Goal: Task Accomplishment & Management: Manage account settings

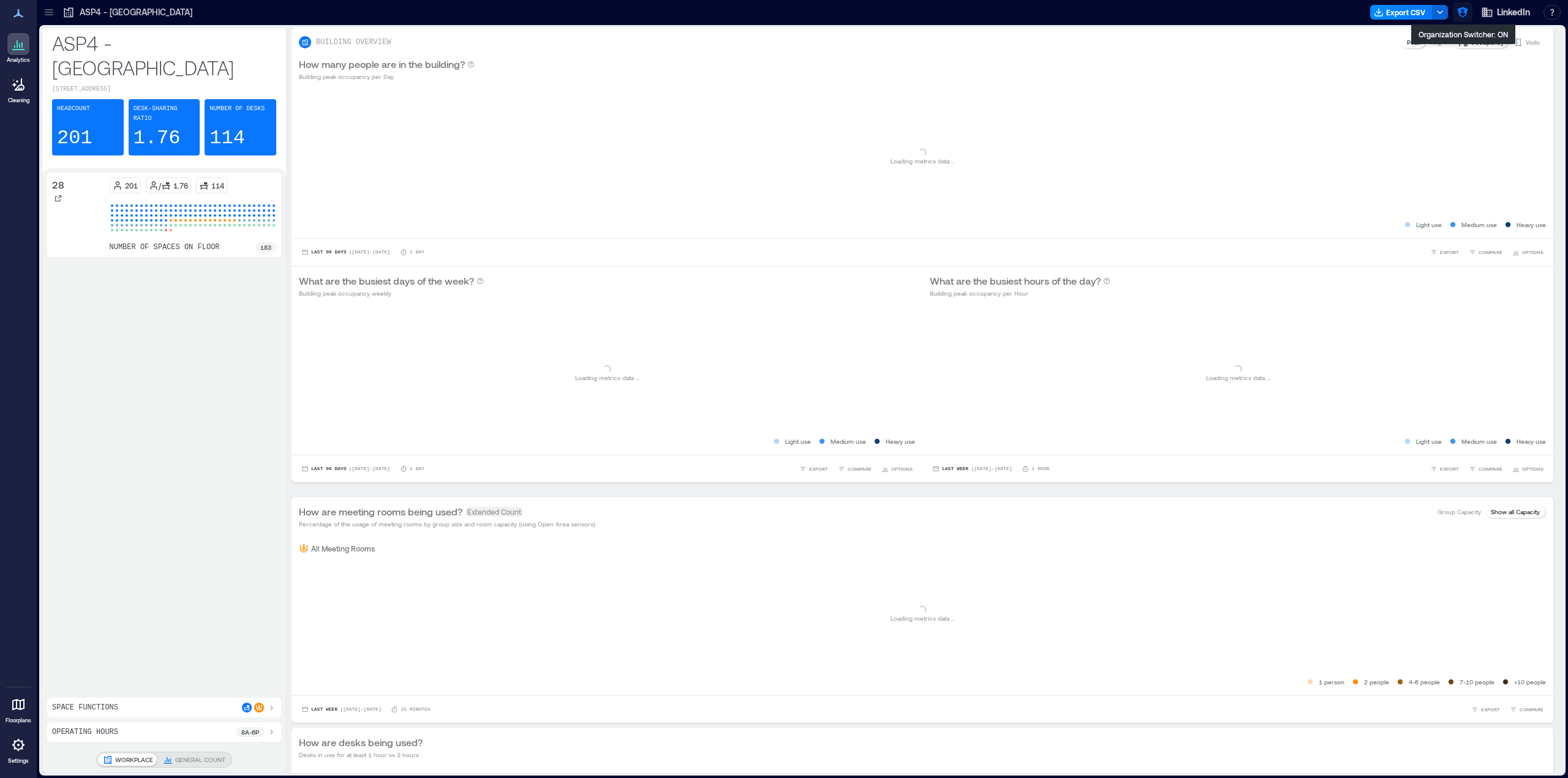
click at [1462, 10] on icon "button" at bounding box center [1463, 13] width 13 height 13
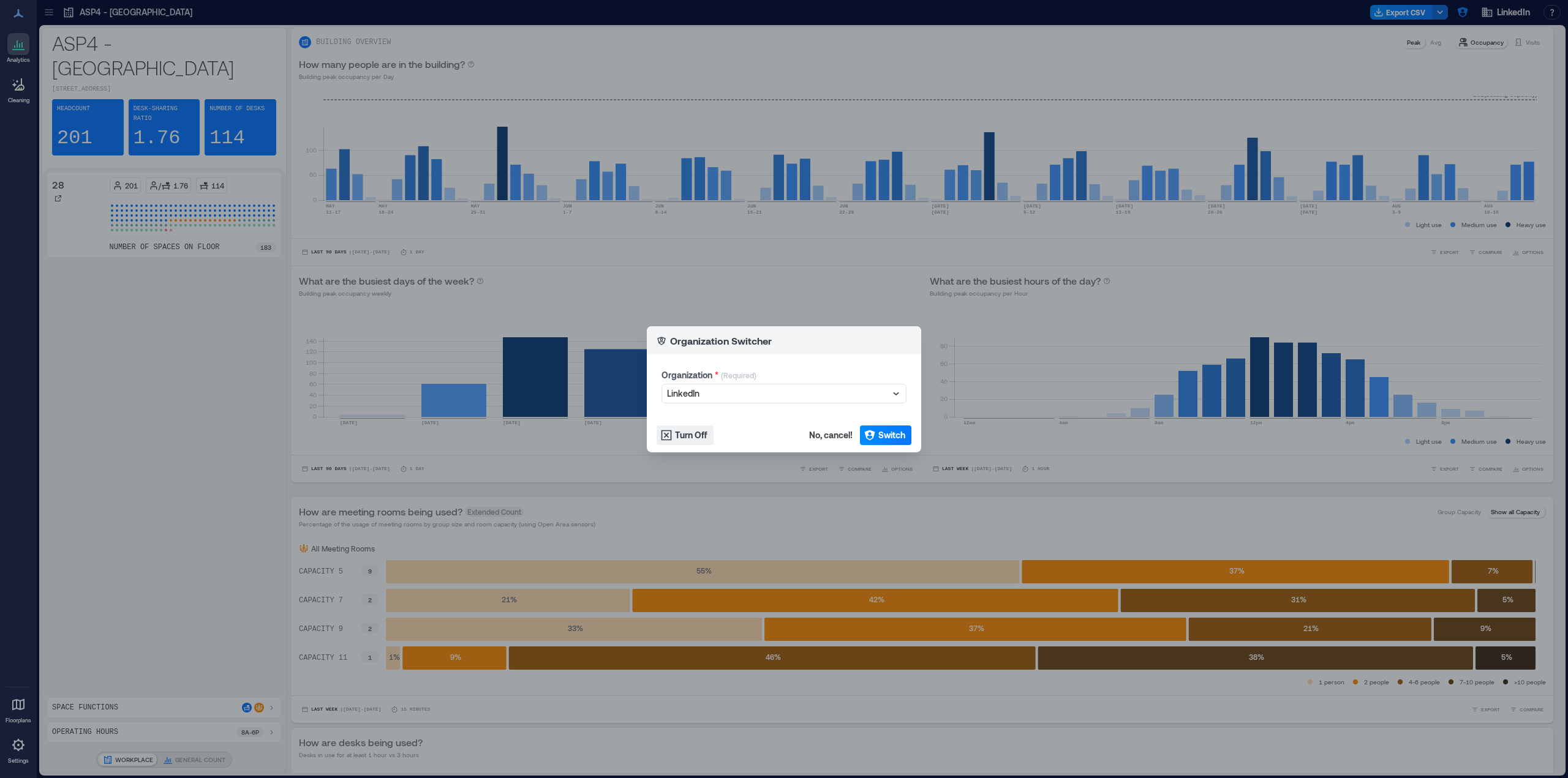
click at [769, 308] on div "Organization Switcher Organization * (Required) LinkedIn Turn Off No, cancel! S…" at bounding box center [784, 389] width 1568 height 778
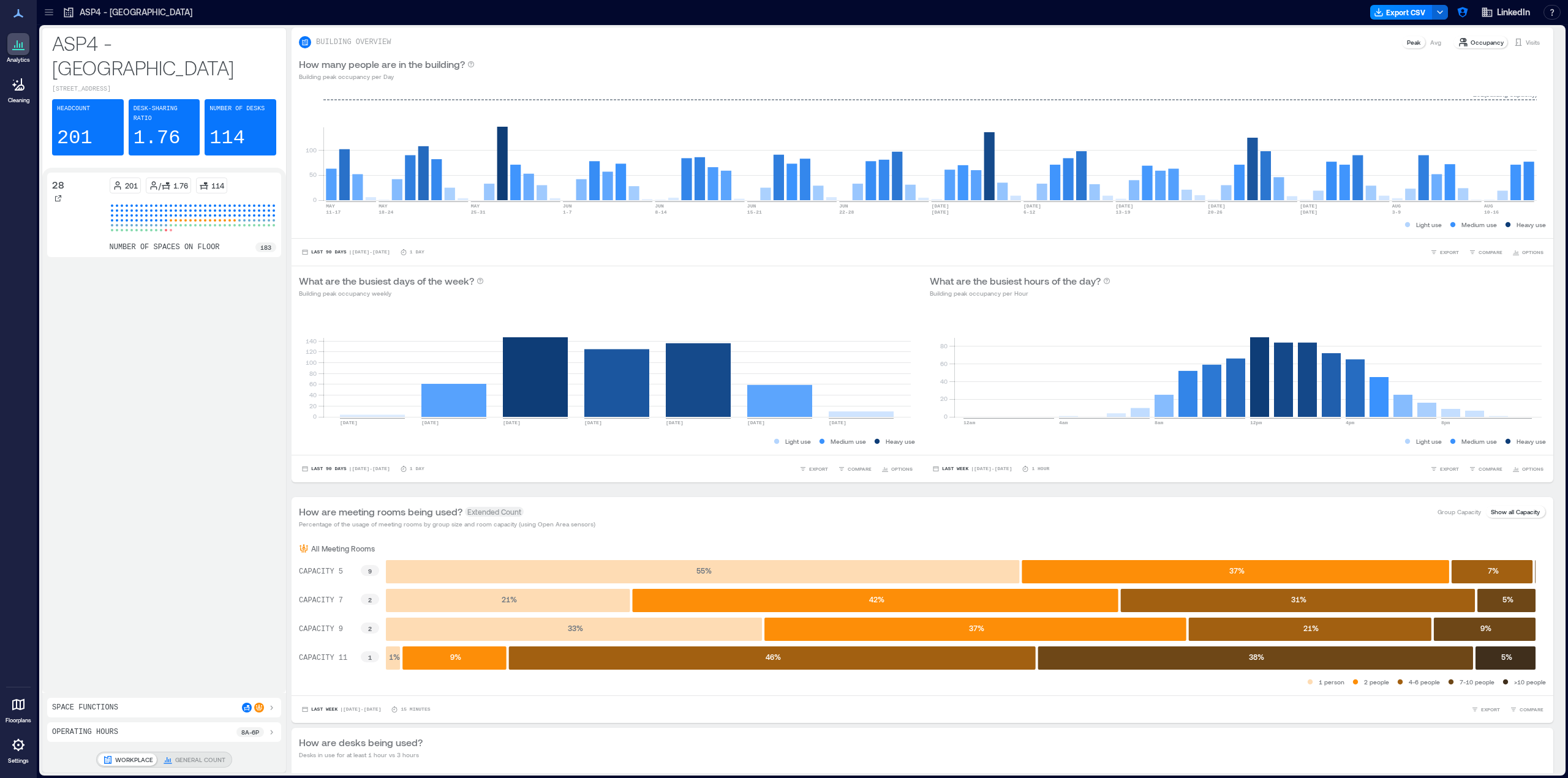
click at [27, 744] on div at bounding box center [18, 745] width 22 height 22
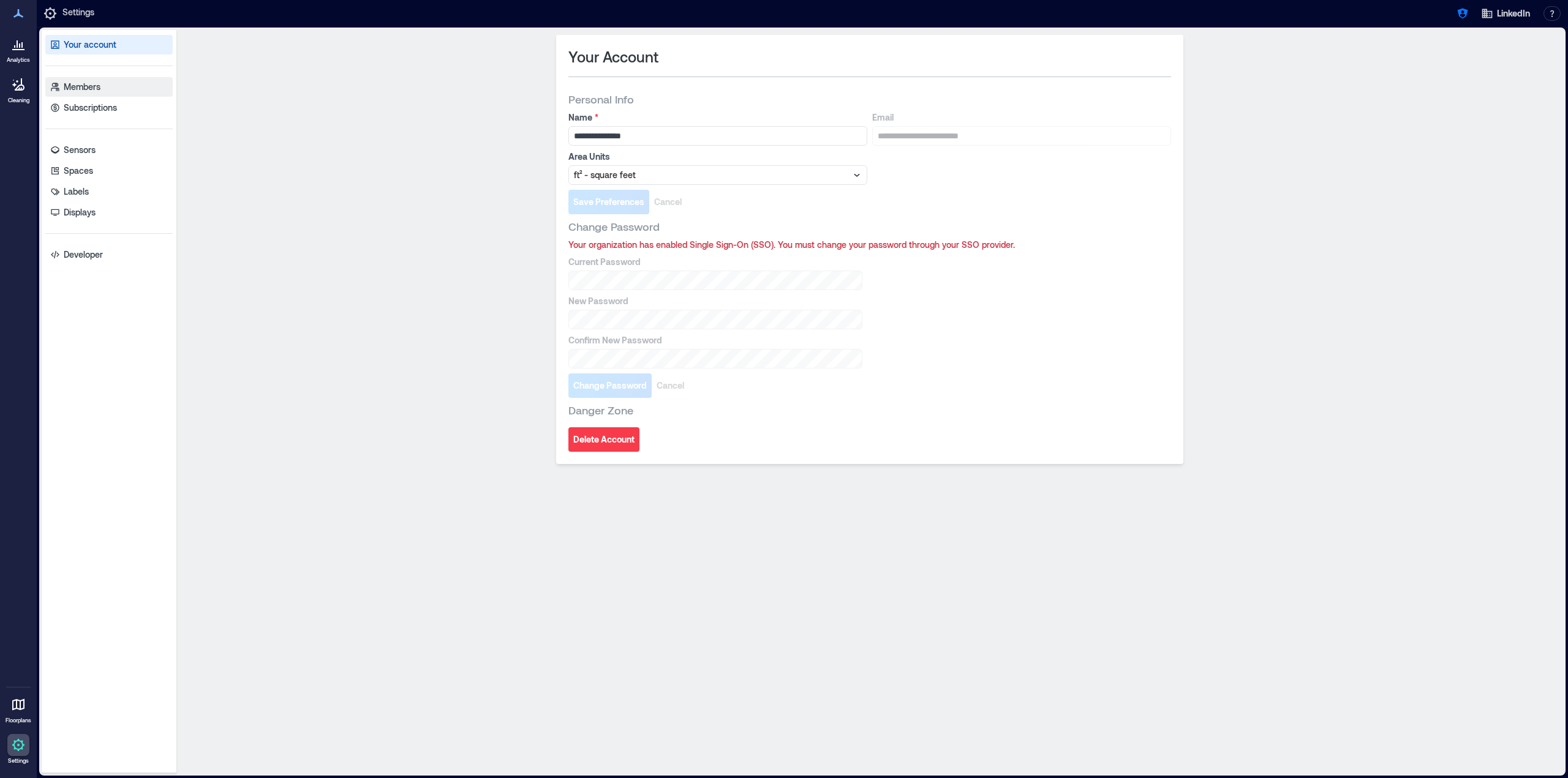
click at [122, 81] on link "Members" at bounding box center [108, 86] width 127 height 19
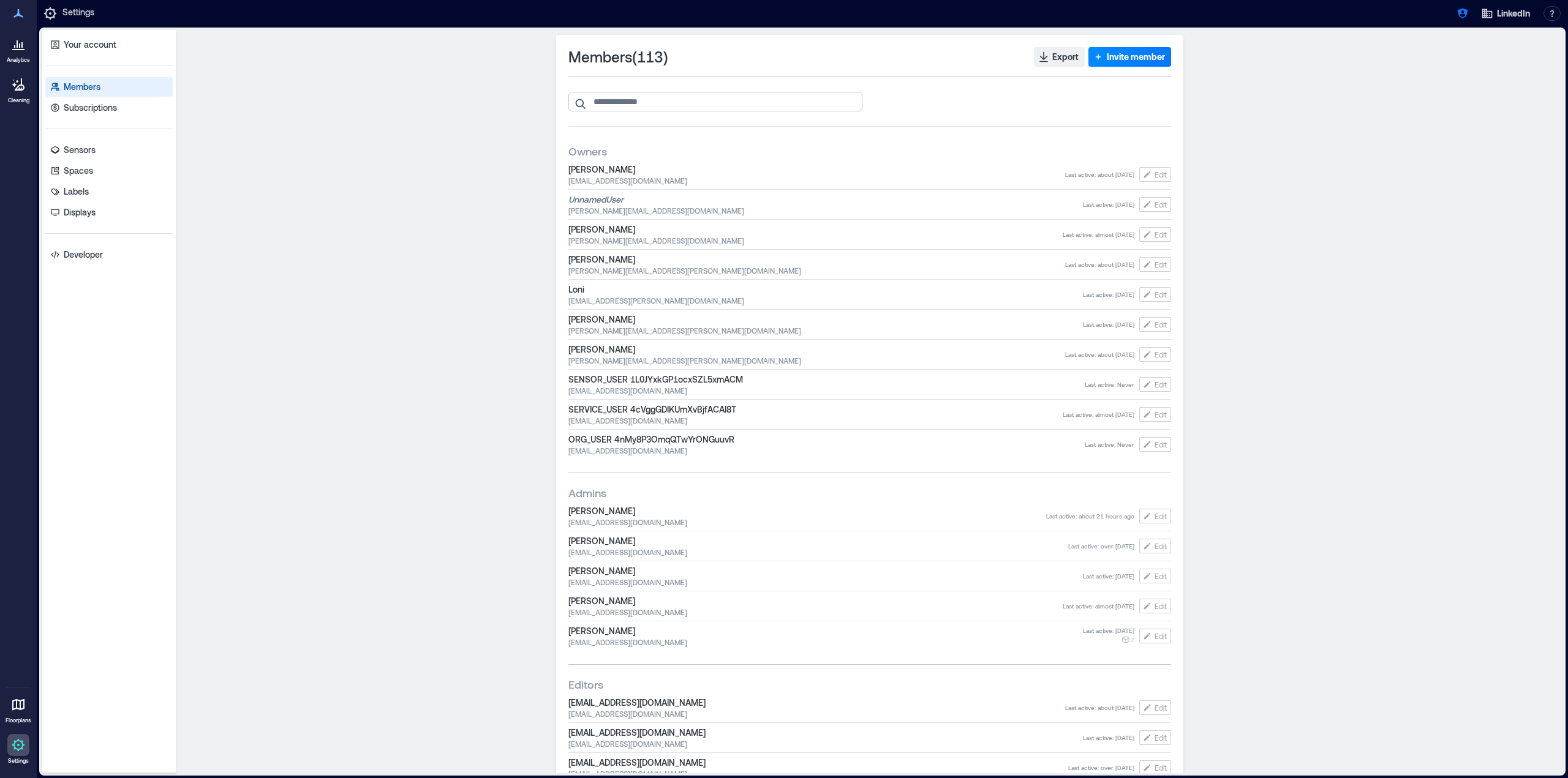
click at [759, 101] on input "search" at bounding box center [715, 101] width 294 height 19
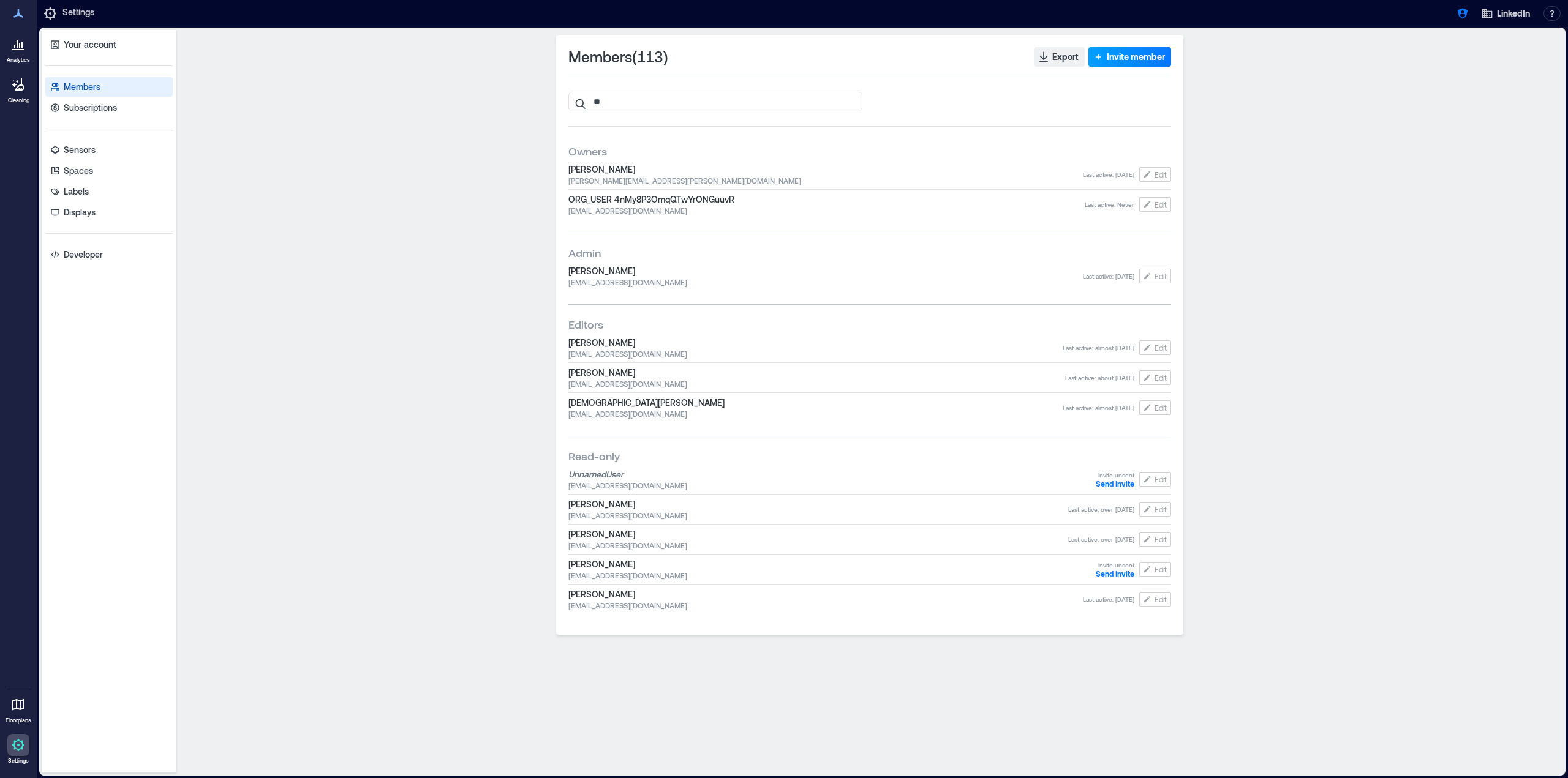
type input "**"
click at [1145, 59] on span "Invite member" at bounding box center [1136, 57] width 58 height 13
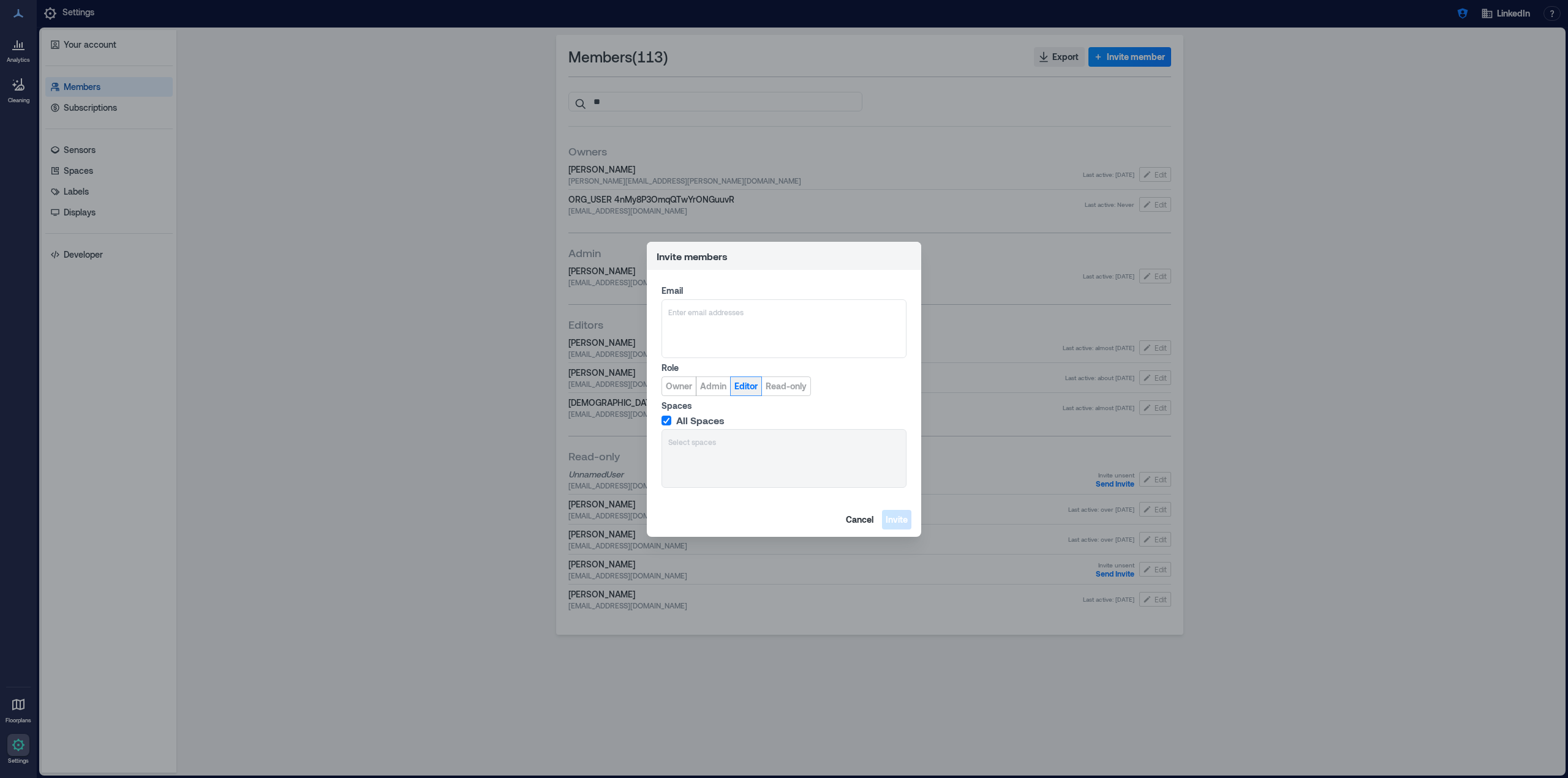
click at [745, 393] on button "Editor" at bounding box center [746, 386] width 32 height 19
click at [750, 317] on div at bounding box center [783, 313] width 231 height 13
type input "**********"
click at [711, 370] on span "[EMAIL_ADDRESS][DOMAIN_NAME]" at bounding box center [743, 371] width 101 height 10
click at [683, 421] on span "All Spaces" at bounding box center [700, 421] width 48 height 13
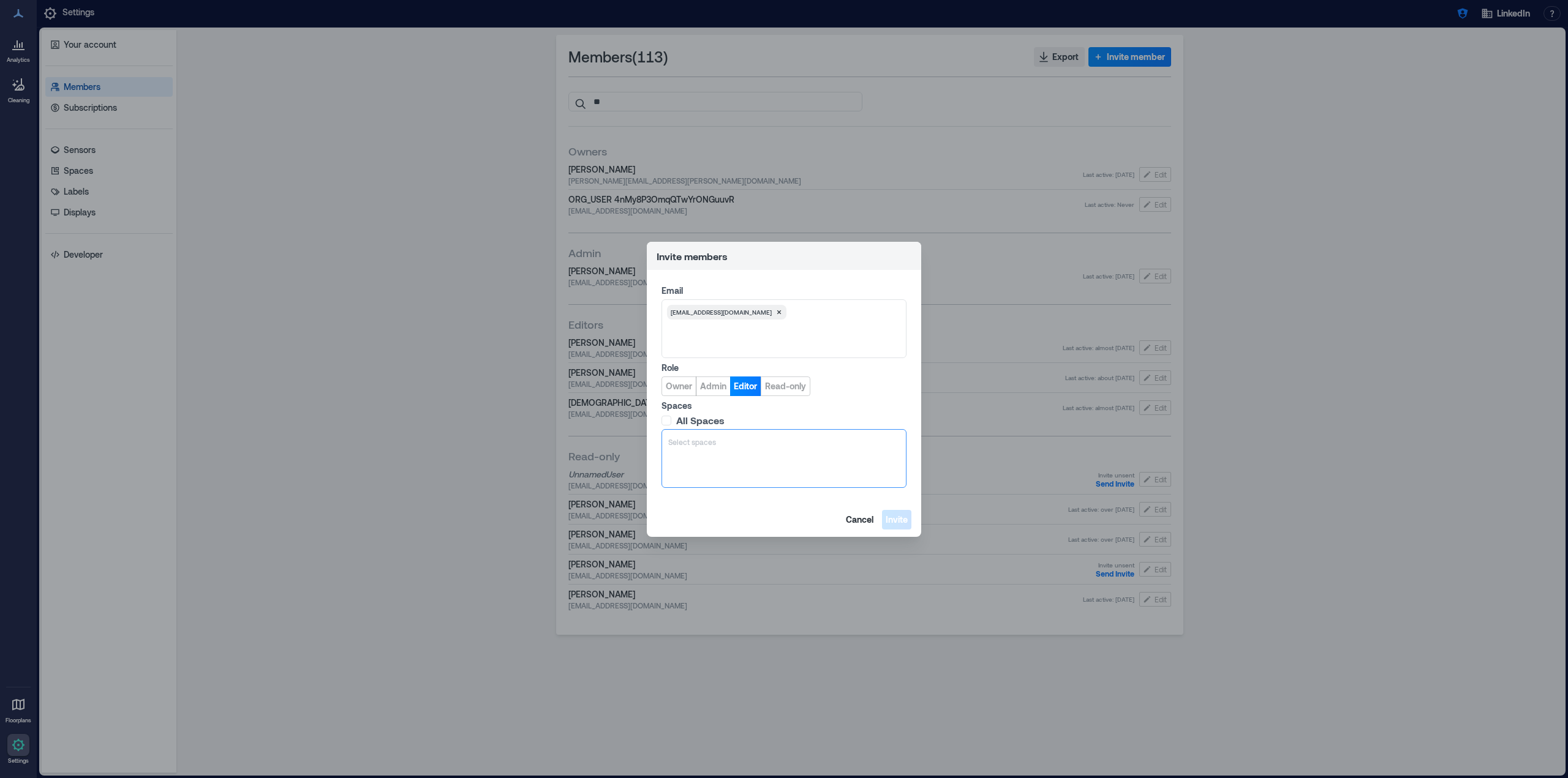
click at [688, 437] on div at bounding box center [783, 442] width 231 height 13
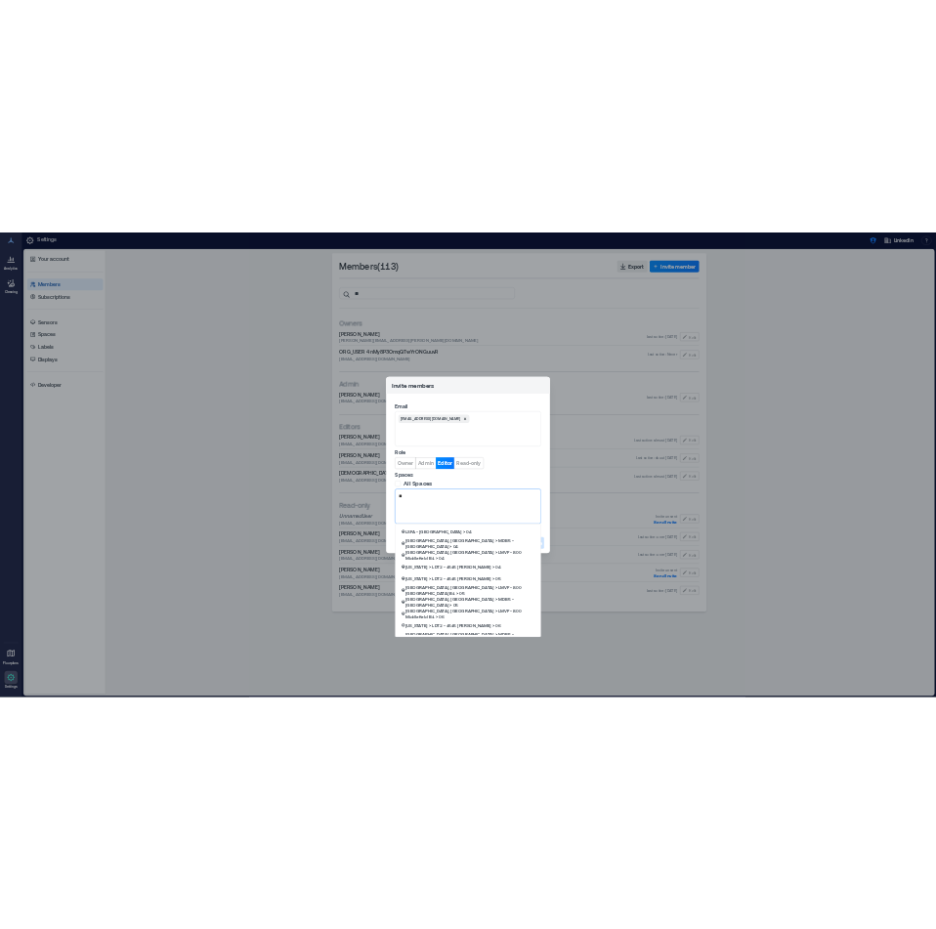
scroll to position [457, 0]
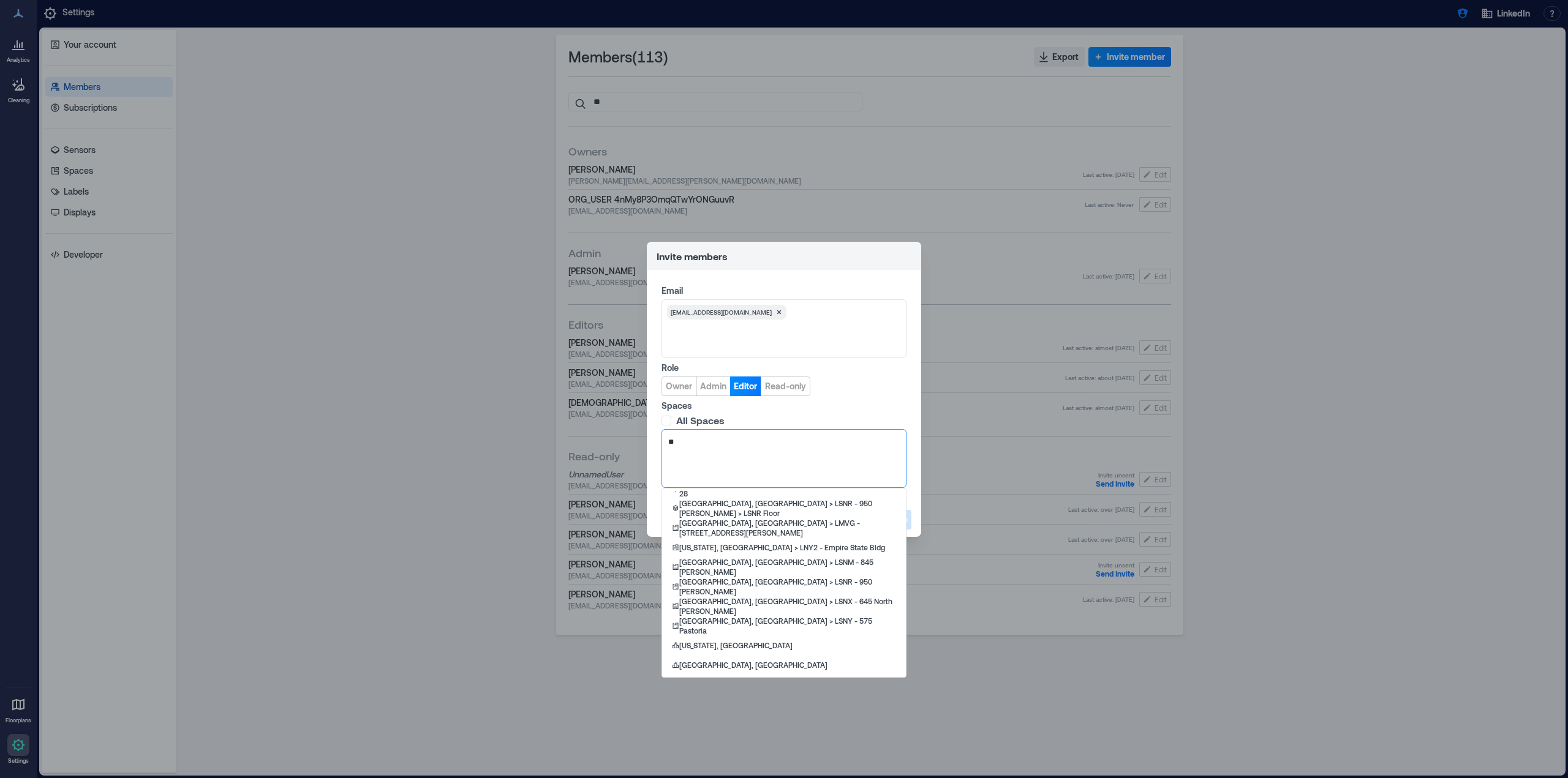
type input "**"
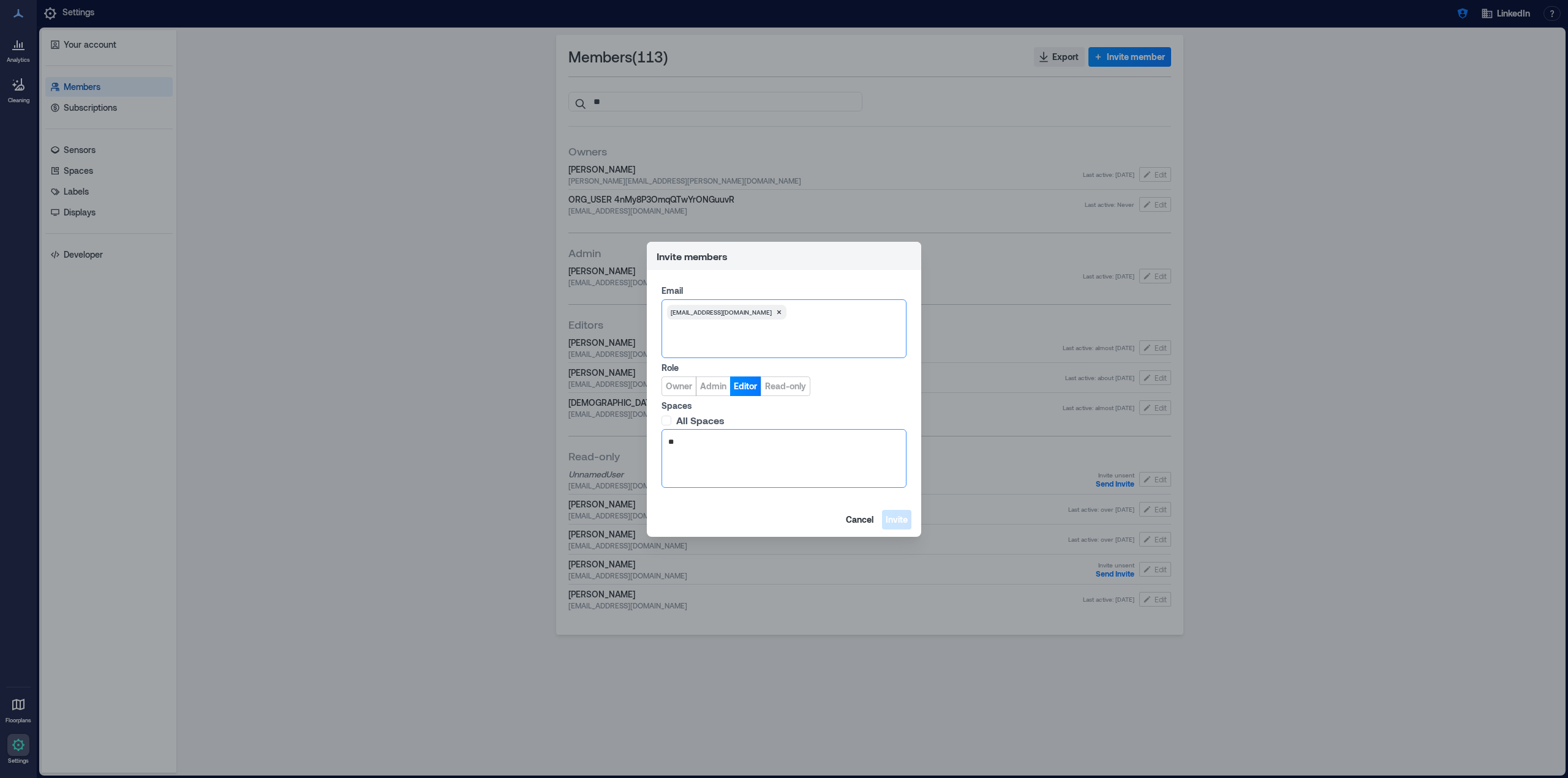
type input "*"
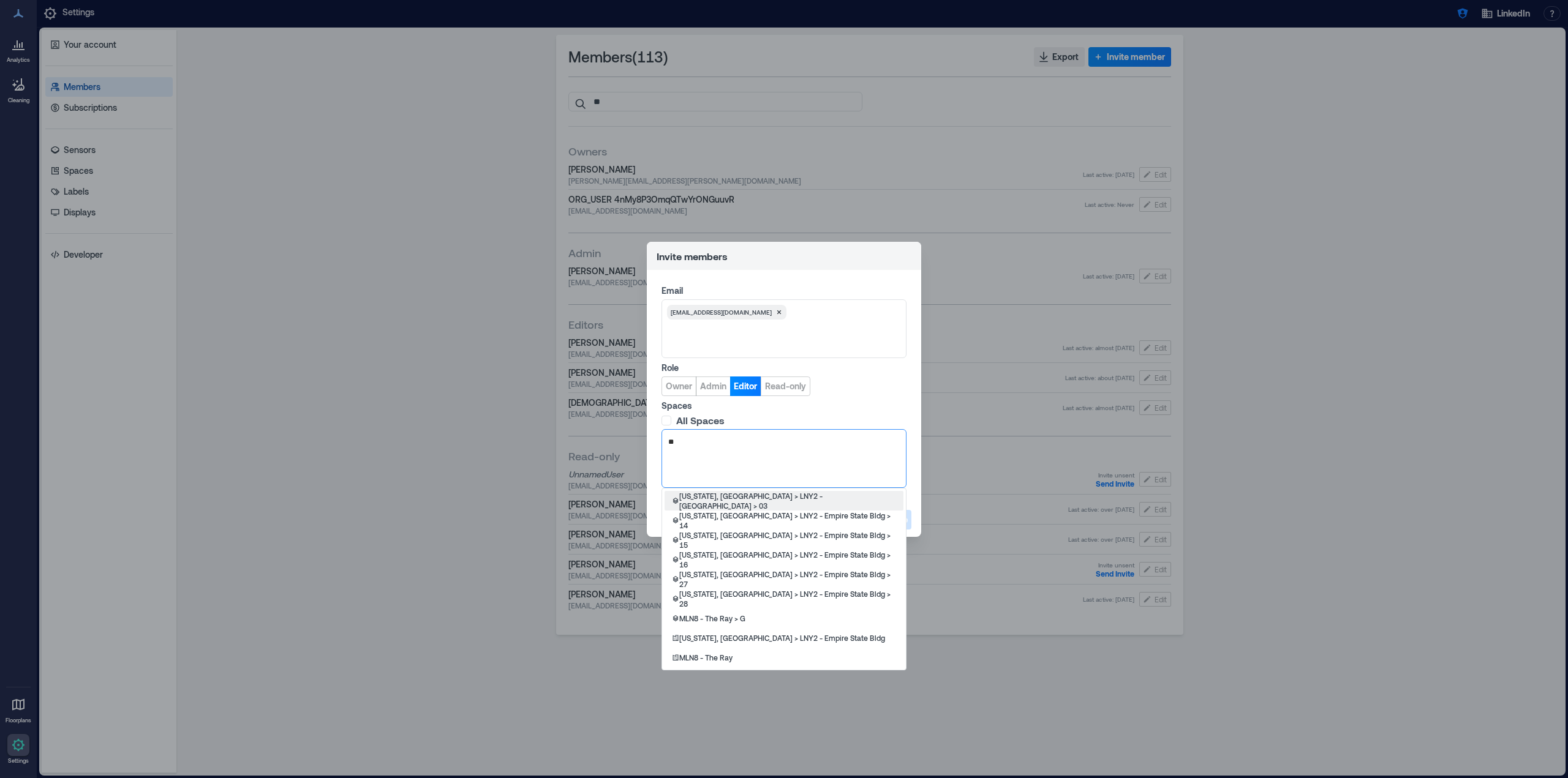
type input "***"
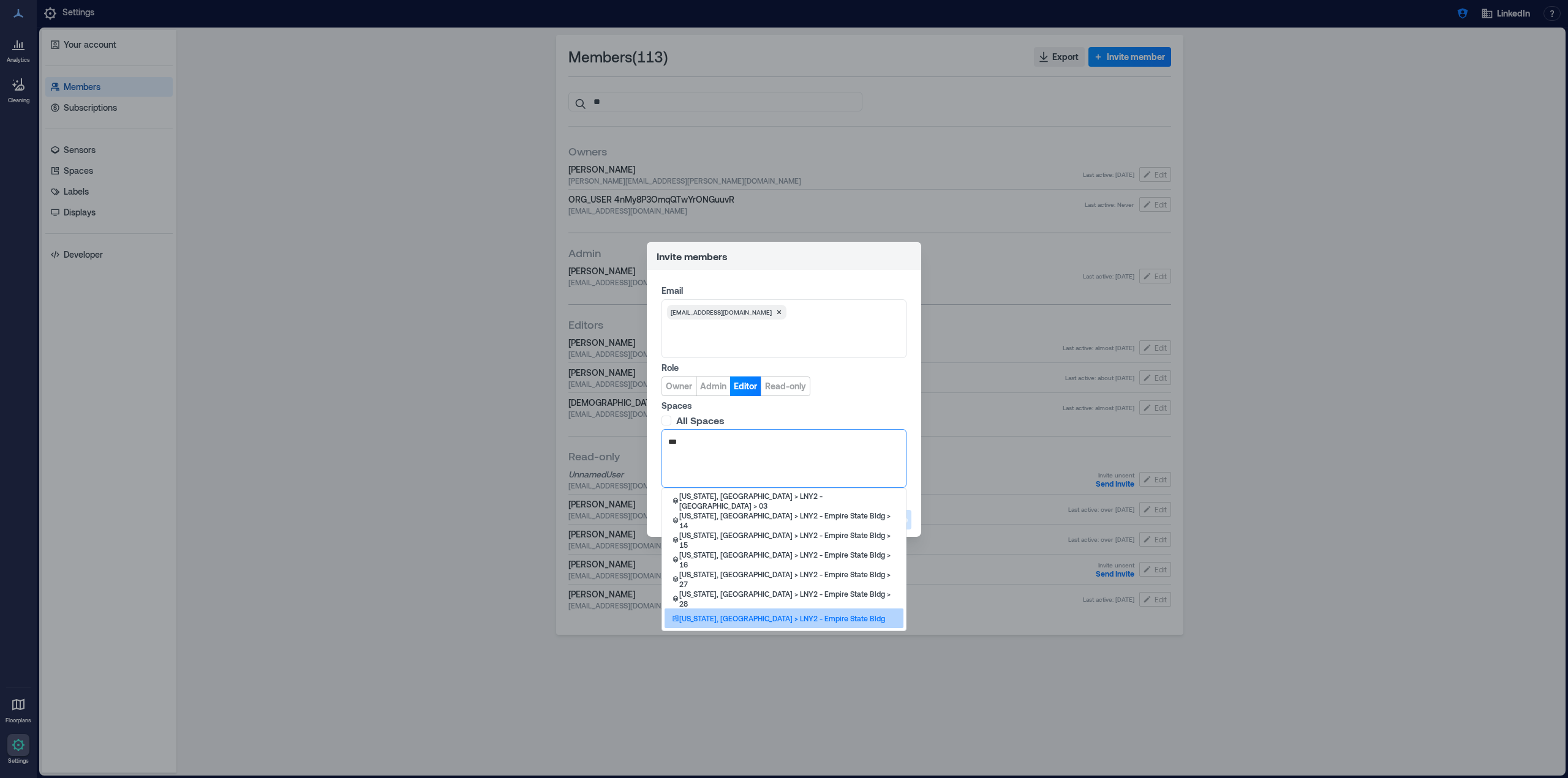
click at [818, 616] on div "[US_STATE], [GEOGRAPHIC_DATA] > LNY2 - Empire State Bldg" at bounding box center [783, 618] width 239 height 19
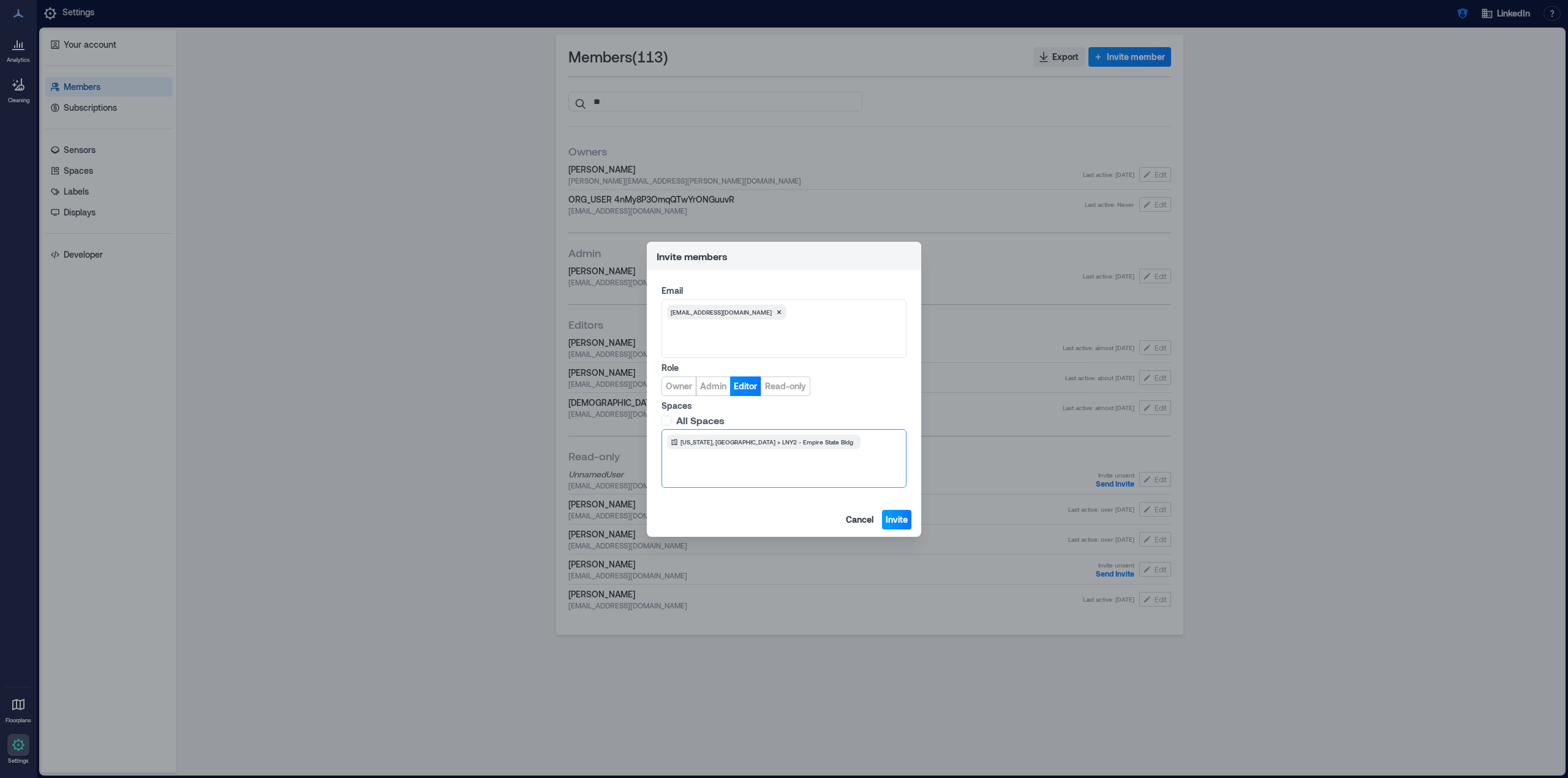
click at [894, 519] on span "Invite" at bounding box center [896, 520] width 22 height 13
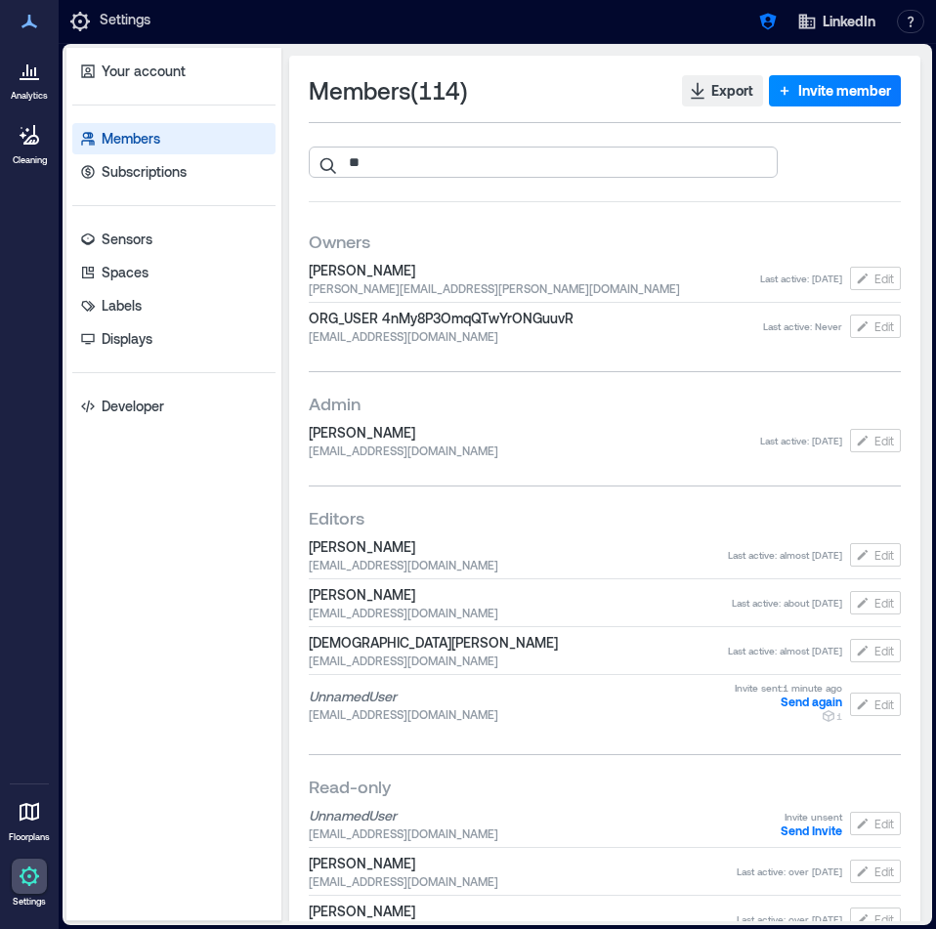
click at [426, 159] on input "**" at bounding box center [543, 162] width 469 height 31
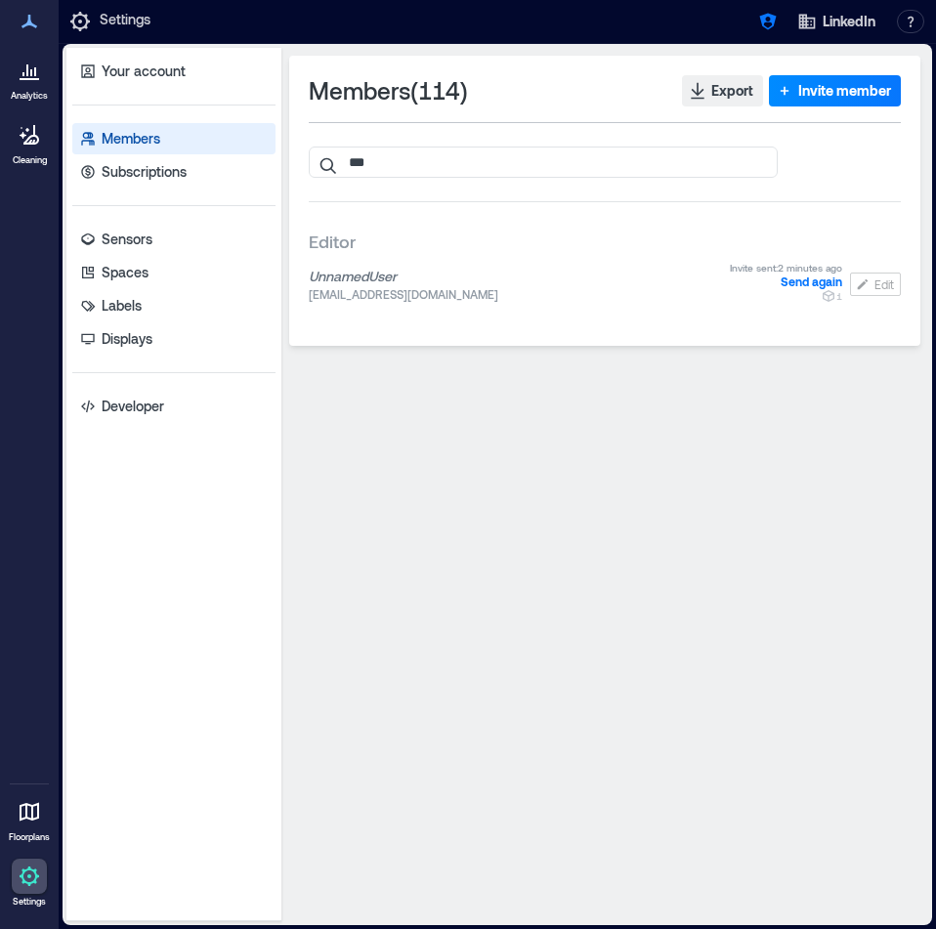
type input "***"
click at [761, 166] on input "***" at bounding box center [543, 162] width 469 height 31
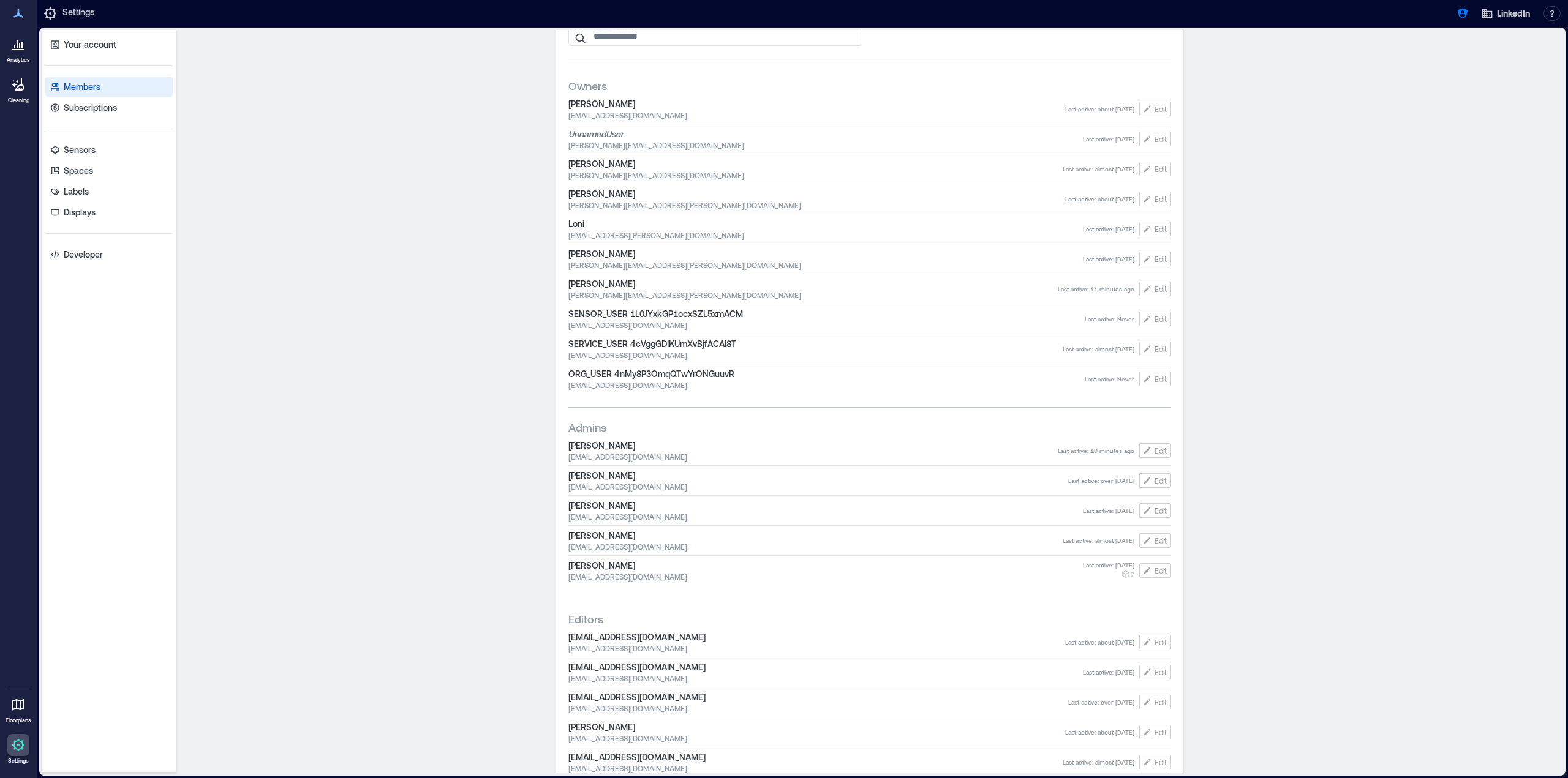
scroll to position [61, 0]
click at [1155, 456] on span "Edit" at bounding box center [1161, 455] width 13 height 10
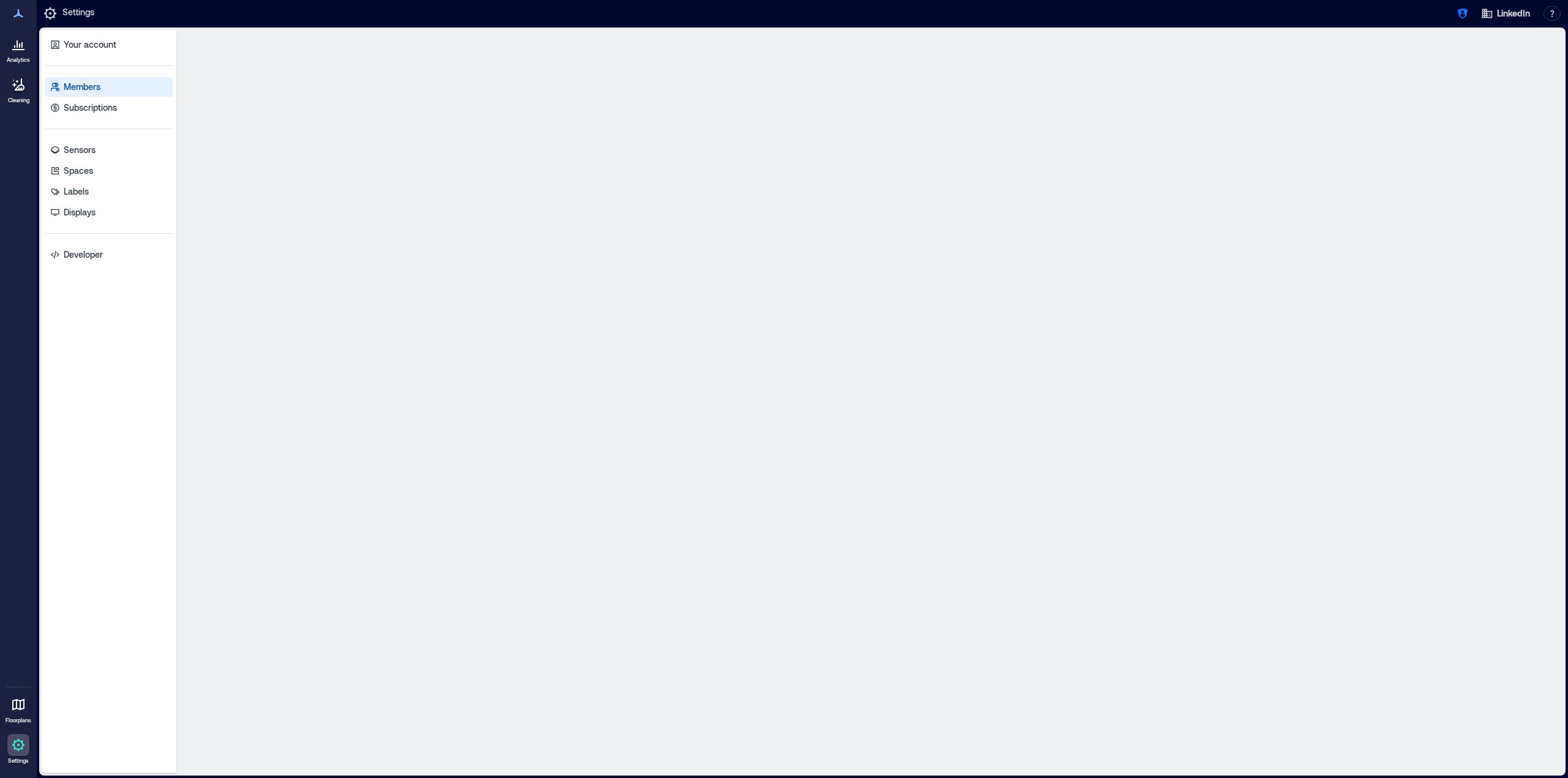
scroll to position [0, 0]
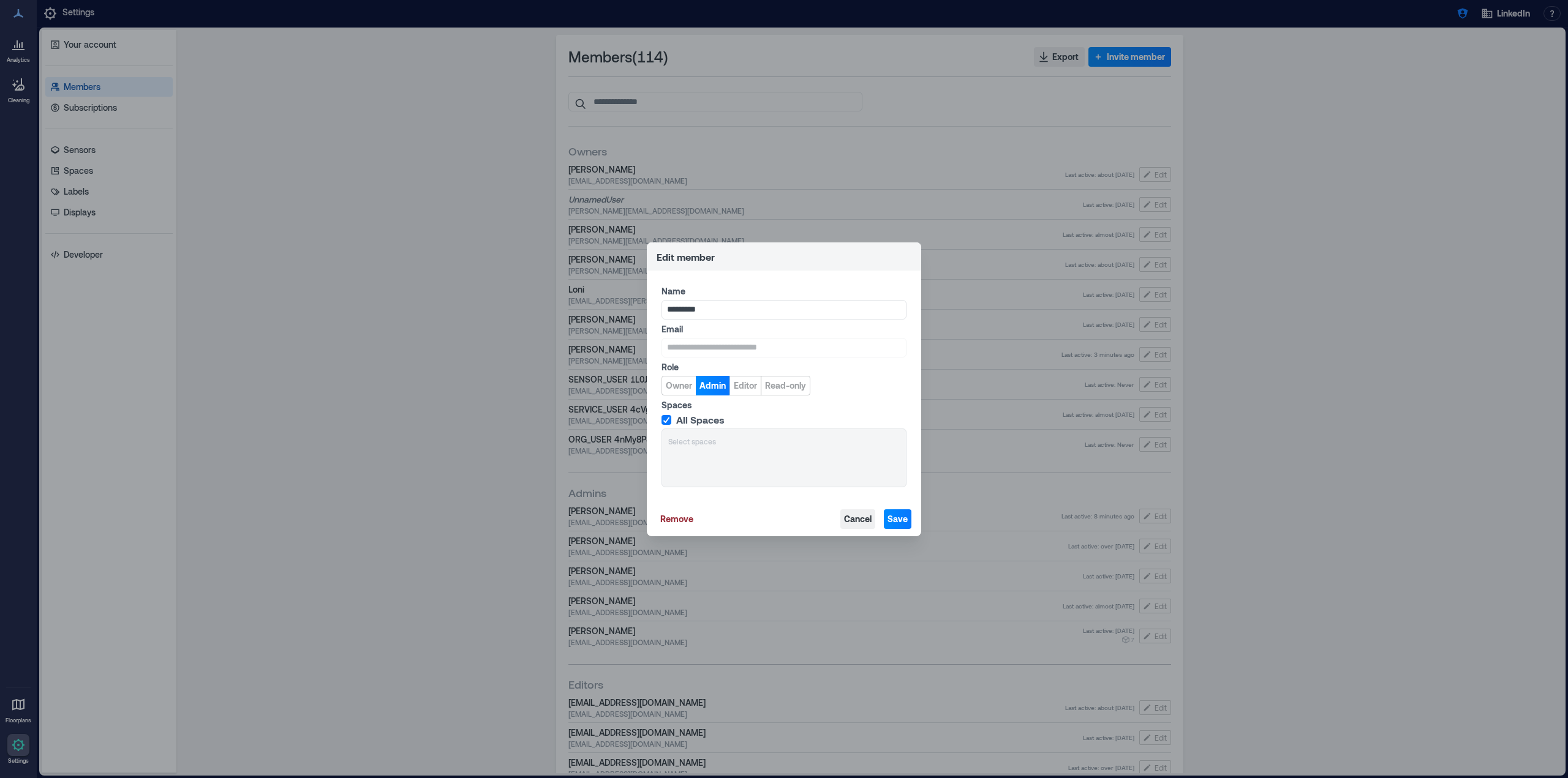
click at [850, 518] on span "Cancel" at bounding box center [858, 519] width 28 height 13
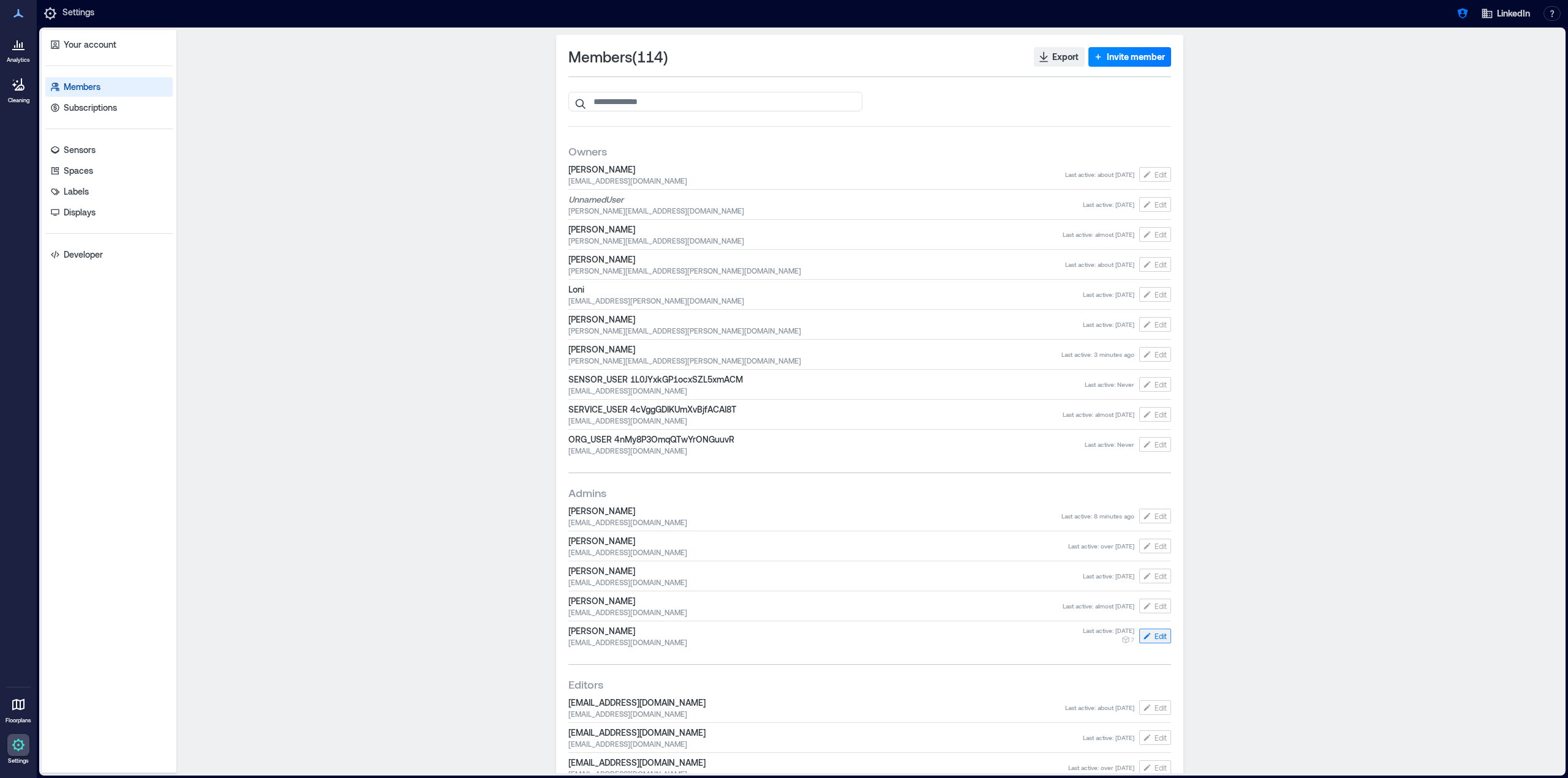
click at [1144, 178] on icon "button" at bounding box center [1147, 175] width 7 height 7
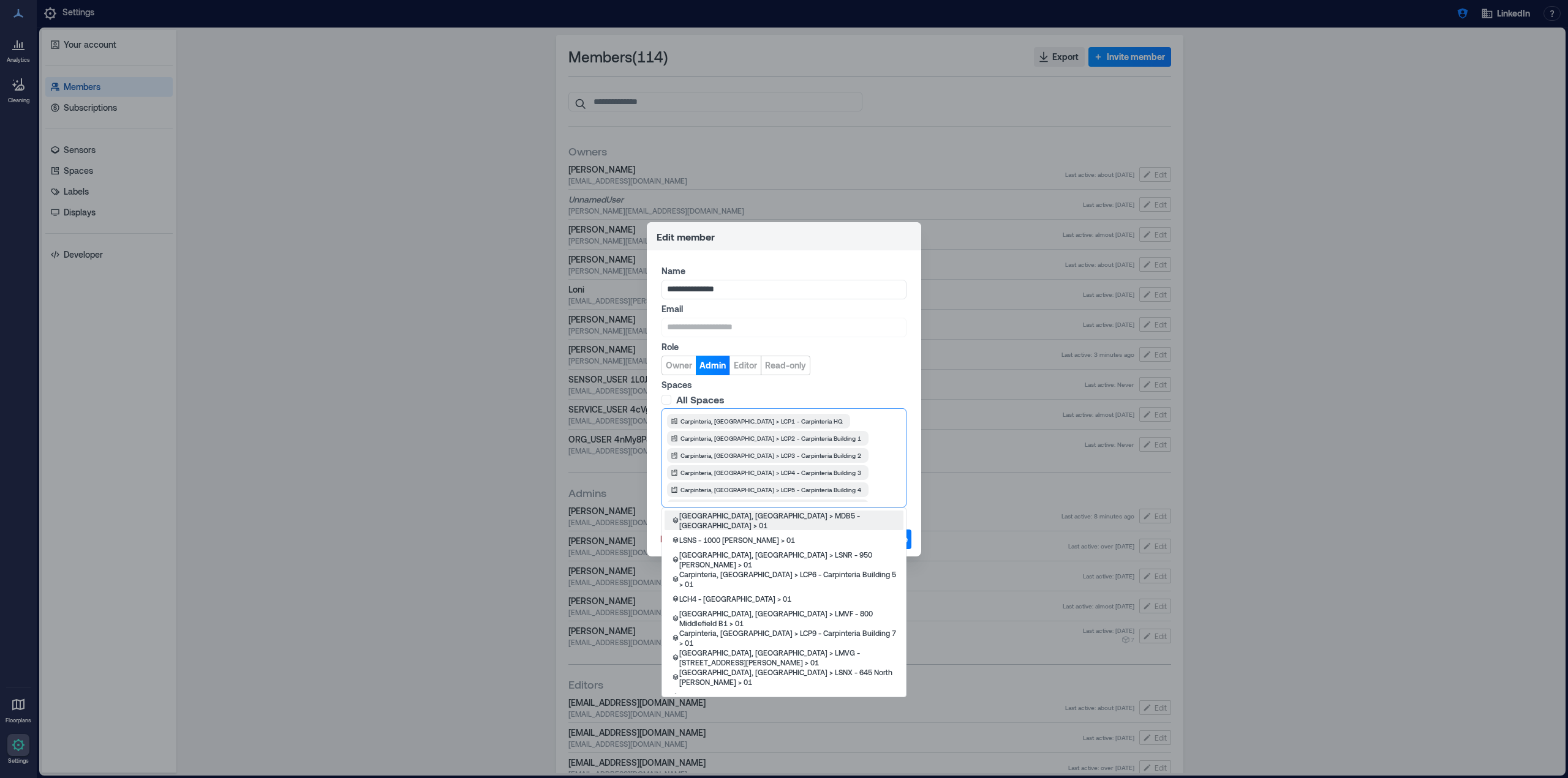
scroll to position [29, 0]
drag, startPoint x: 853, startPoint y: 487, endPoint x: 773, endPoint y: 443, distance: 91.3
click at [773, 443] on div "Carpinteria, [GEOGRAPHIC_DATA] > LCP1 - Carpinteria HQ Carpinteria, [GEOGRAPHIC…" at bounding box center [783, 458] width 234 height 88
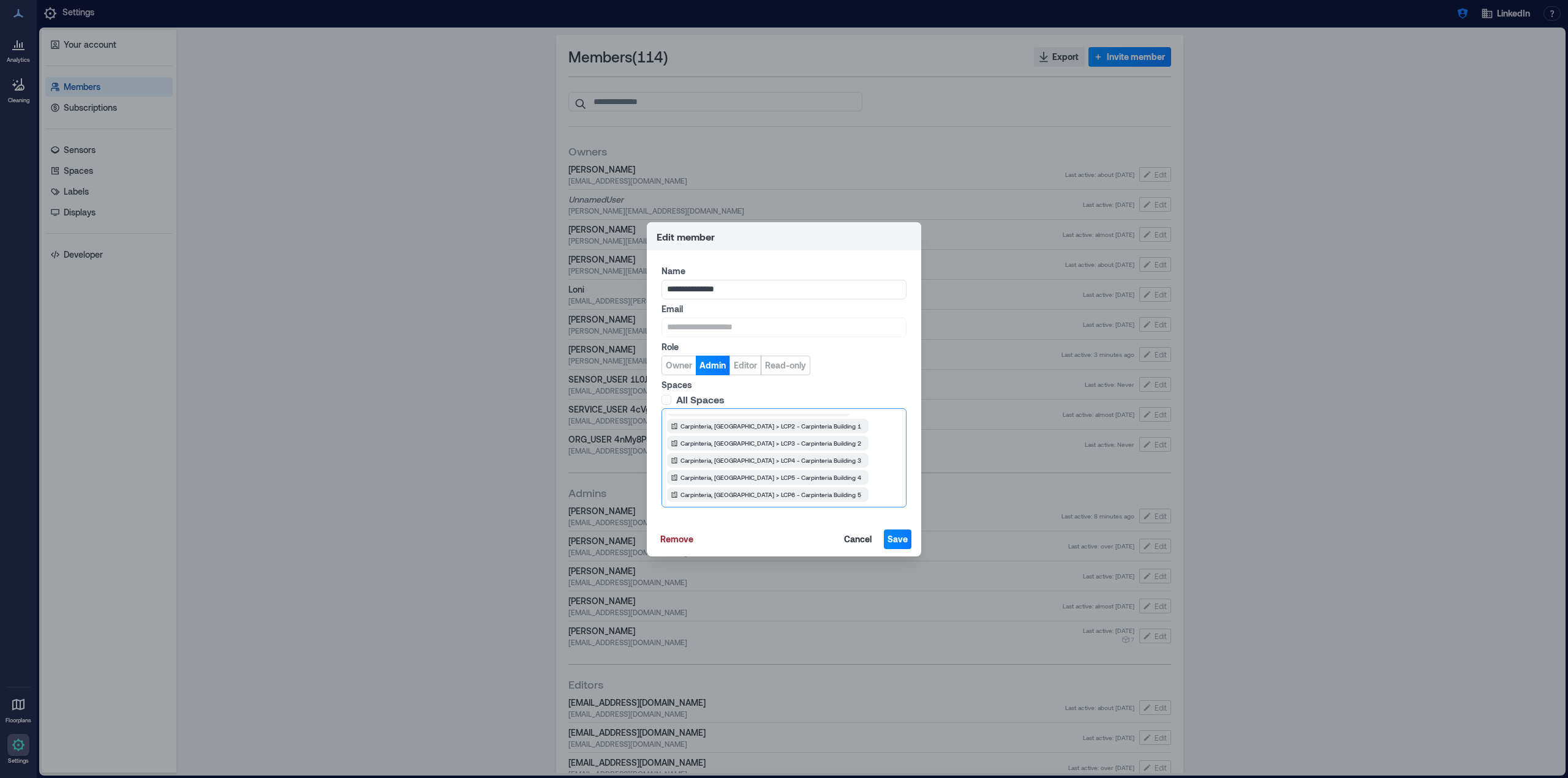
click at [845, 485] on div "Carpinteria, [GEOGRAPHIC_DATA] > LCP1 - Carpinteria HQ Carpinteria, [GEOGRAPHIC…" at bounding box center [783, 458] width 234 height 88
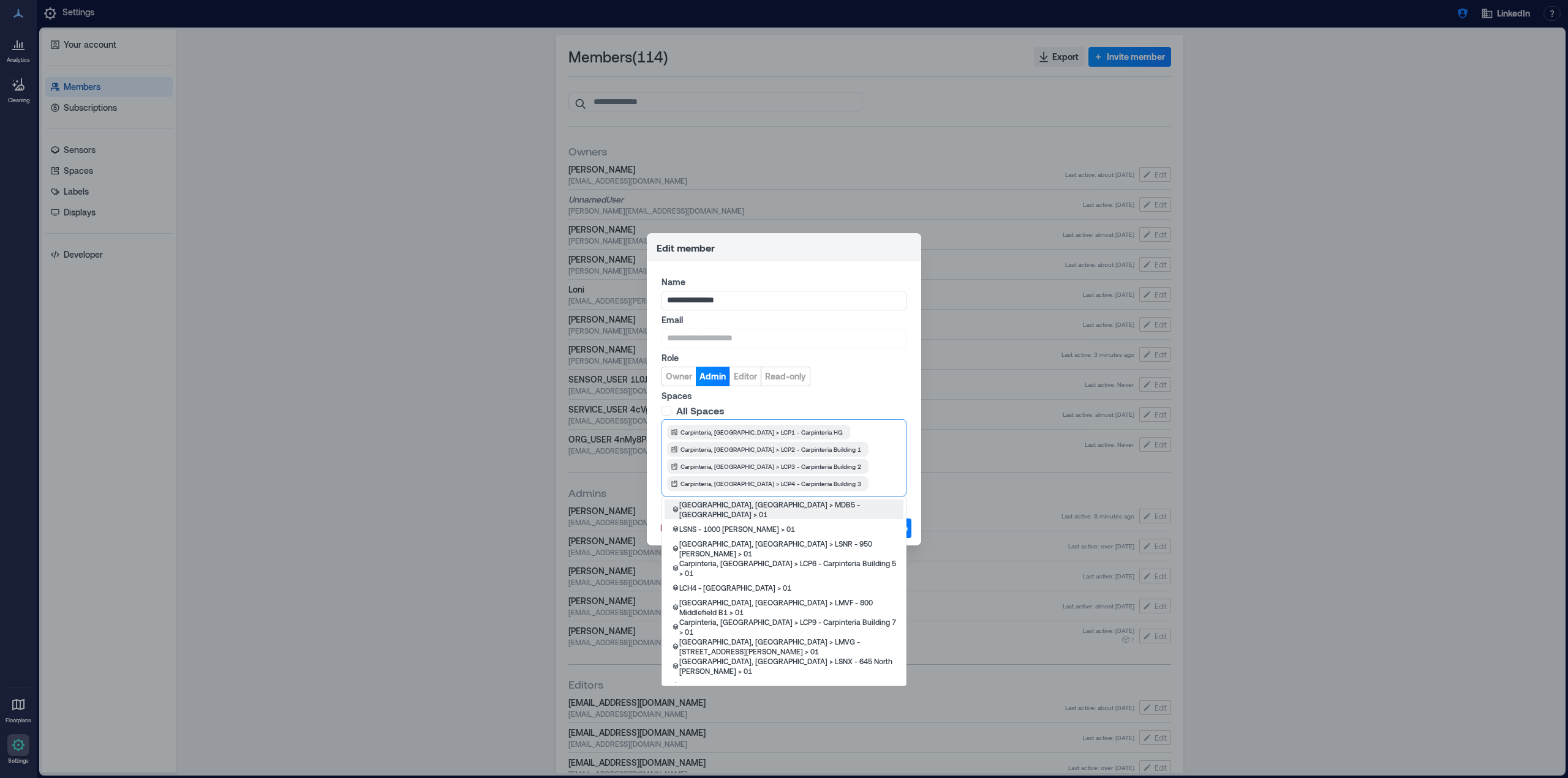
click at [872, 485] on div at bounding box center [886, 484] width 28 height 13
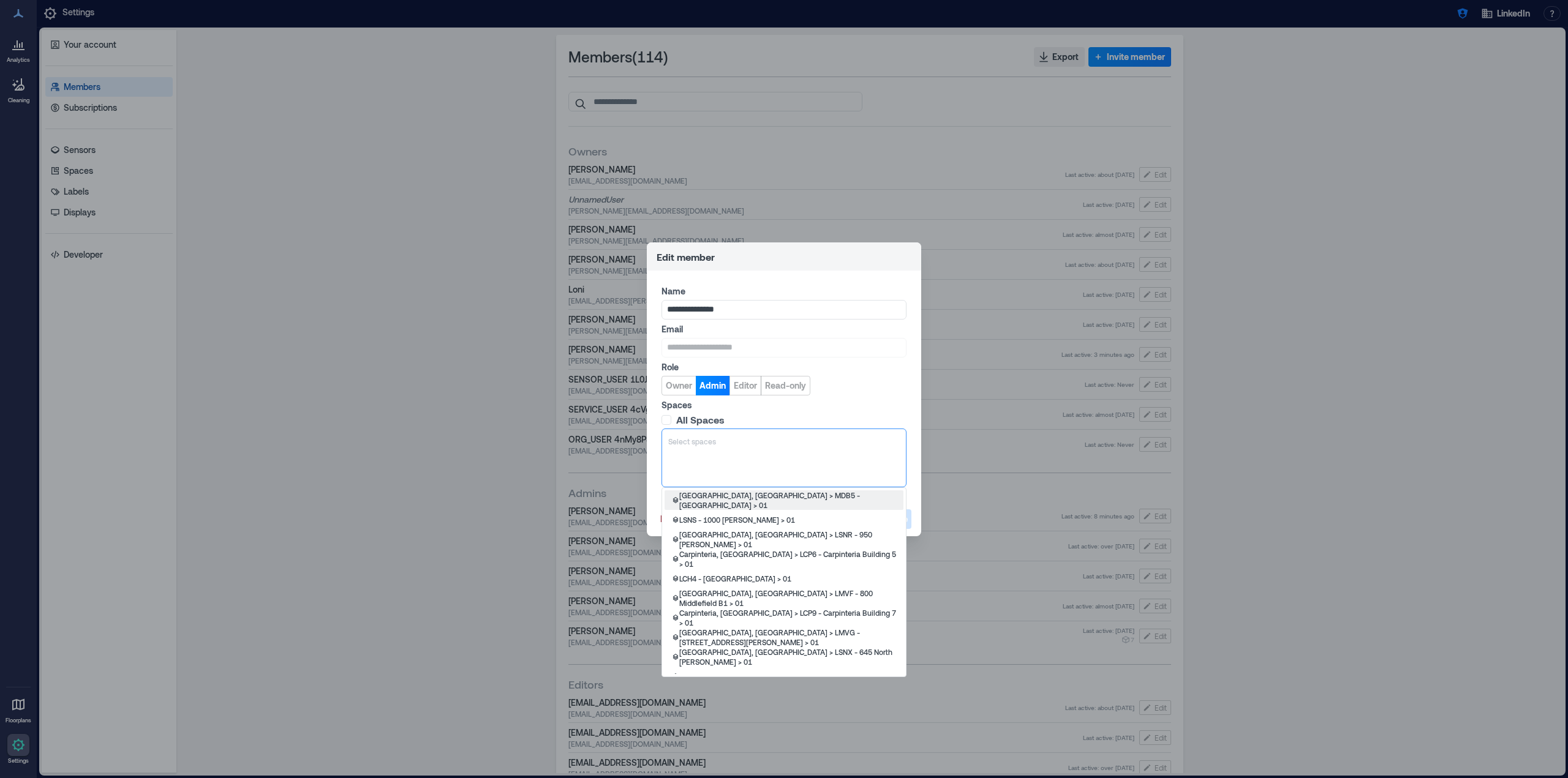
click at [777, 415] on label "All Spaces" at bounding box center [783, 420] width 243 height 13
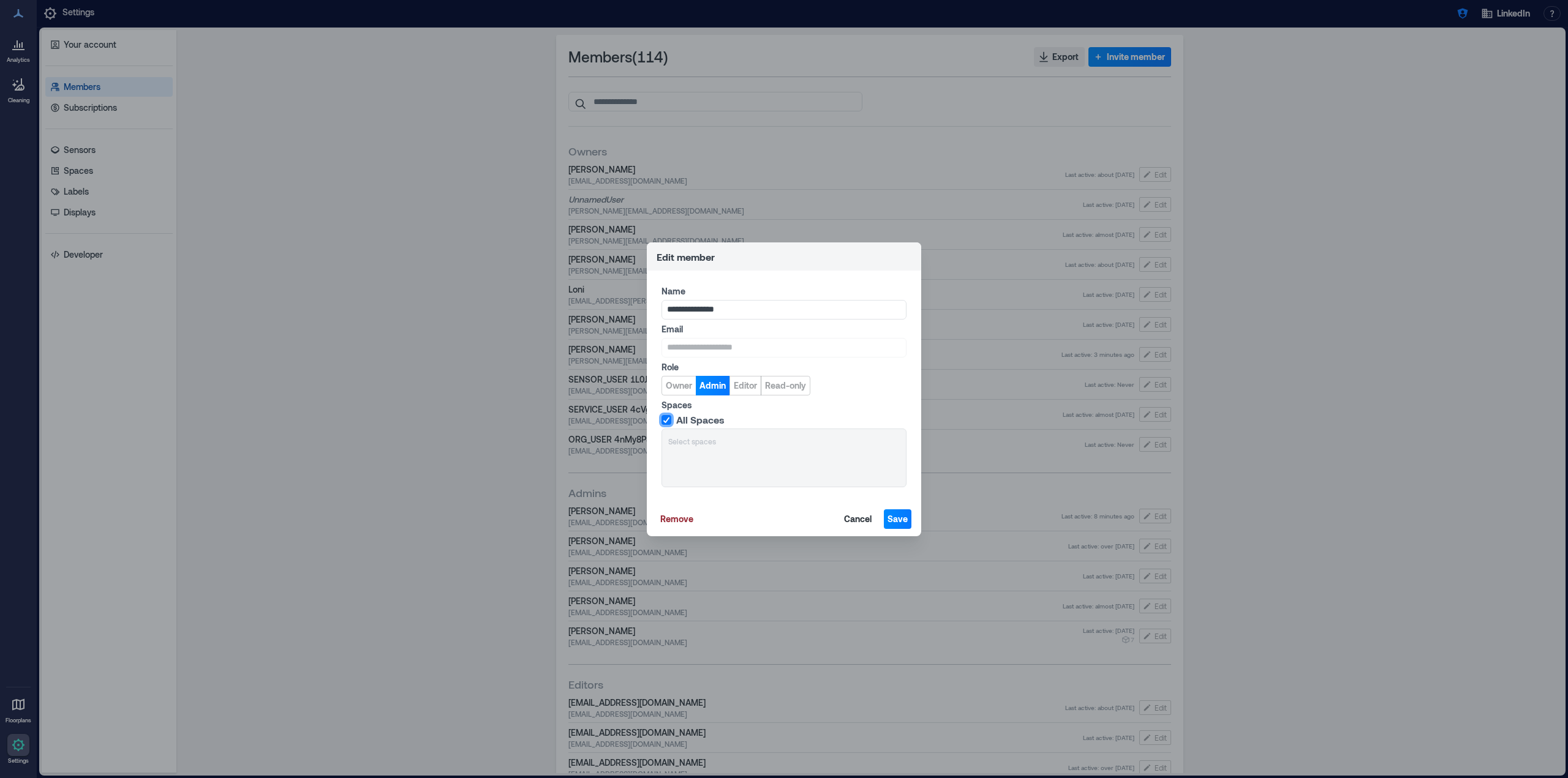
click at [756, 464] on div "All Spaces Select spaces" at bounding box center [784, 450] width 245 height 73
click at [670, 424] on span at bounding box center [667, 420] width 10 height 10
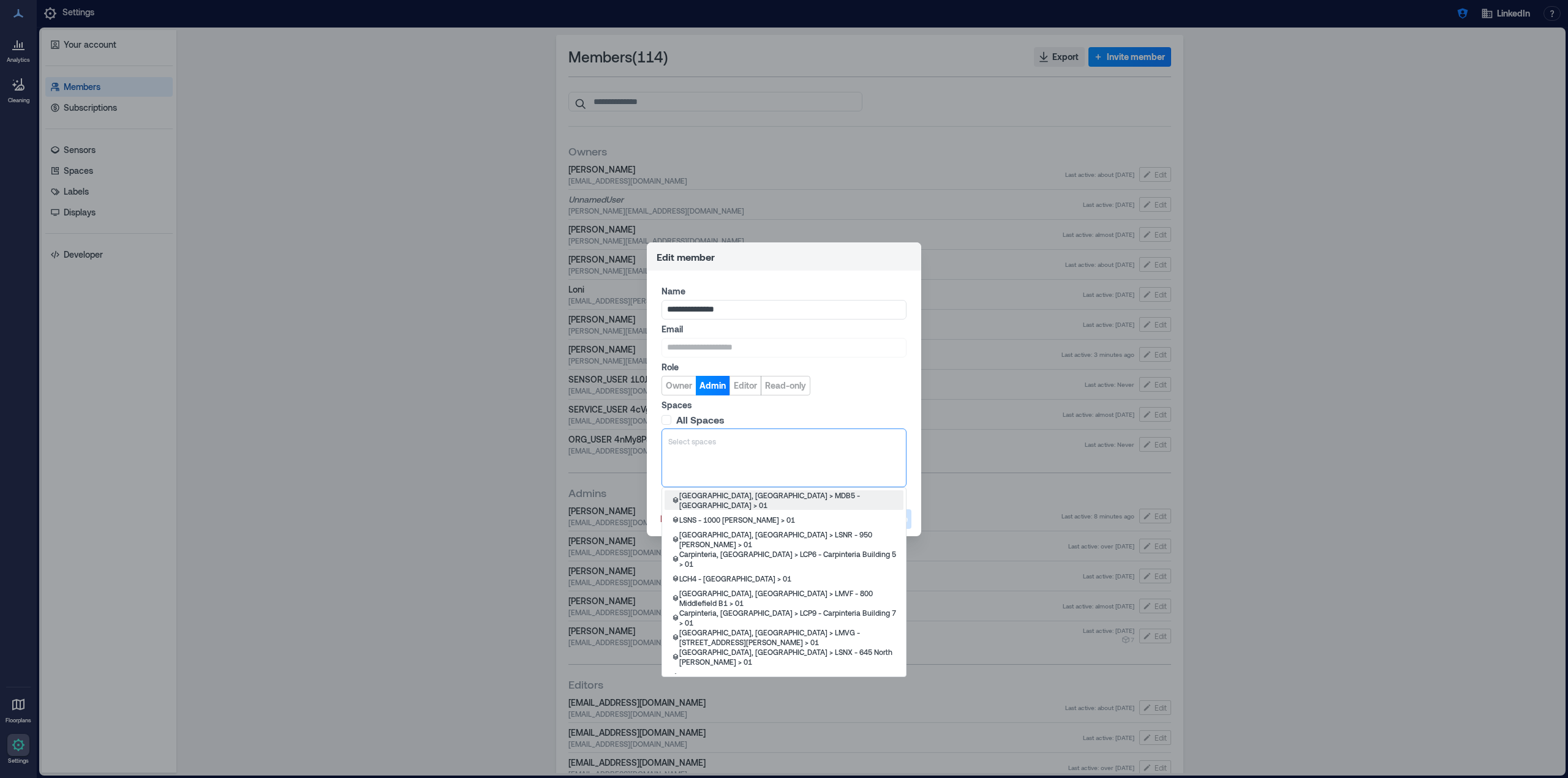
click at [711, 455] on div "Select spaces" at bounding box center [784, 458] width 245 height 59
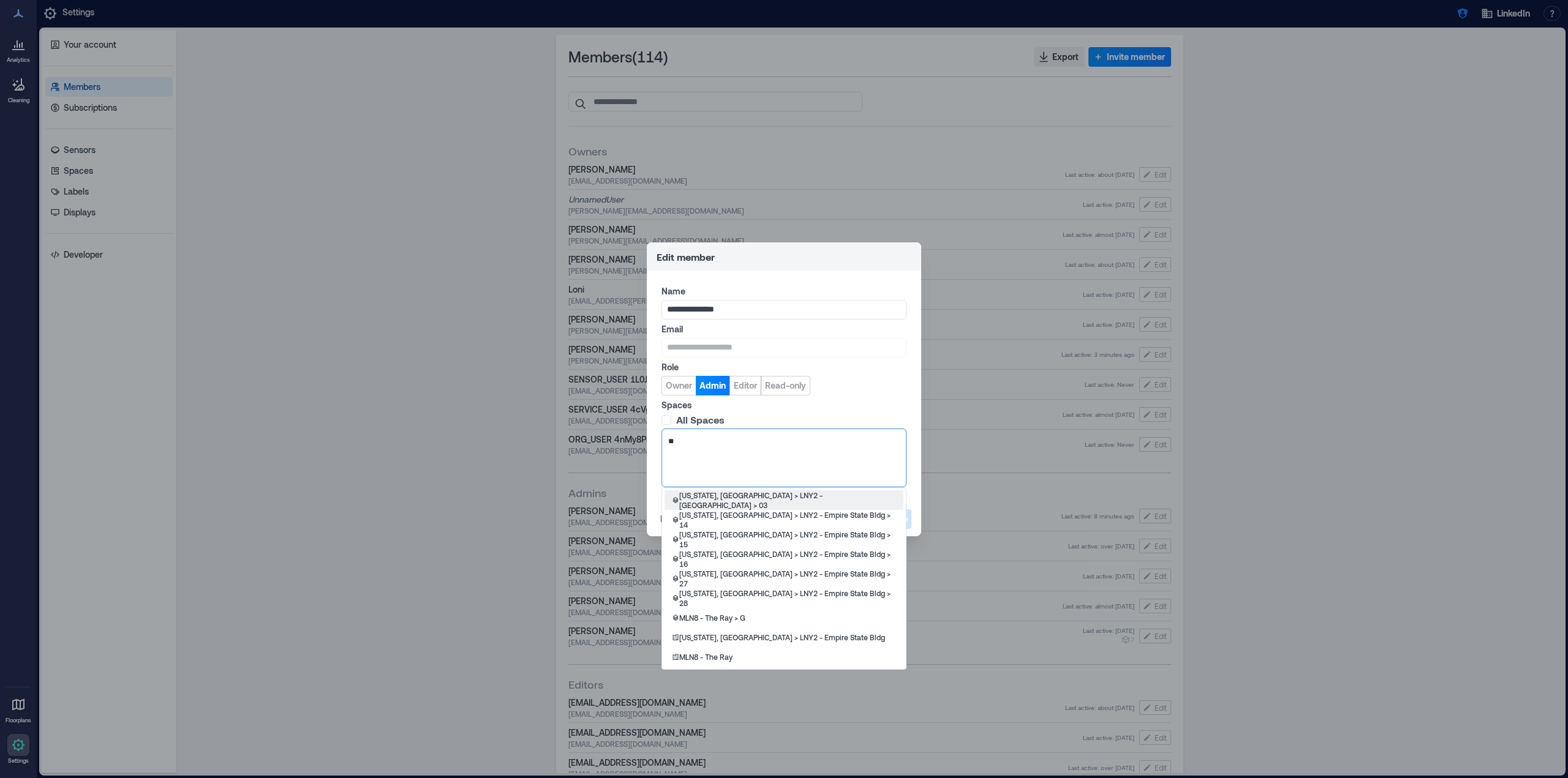
type input "***"
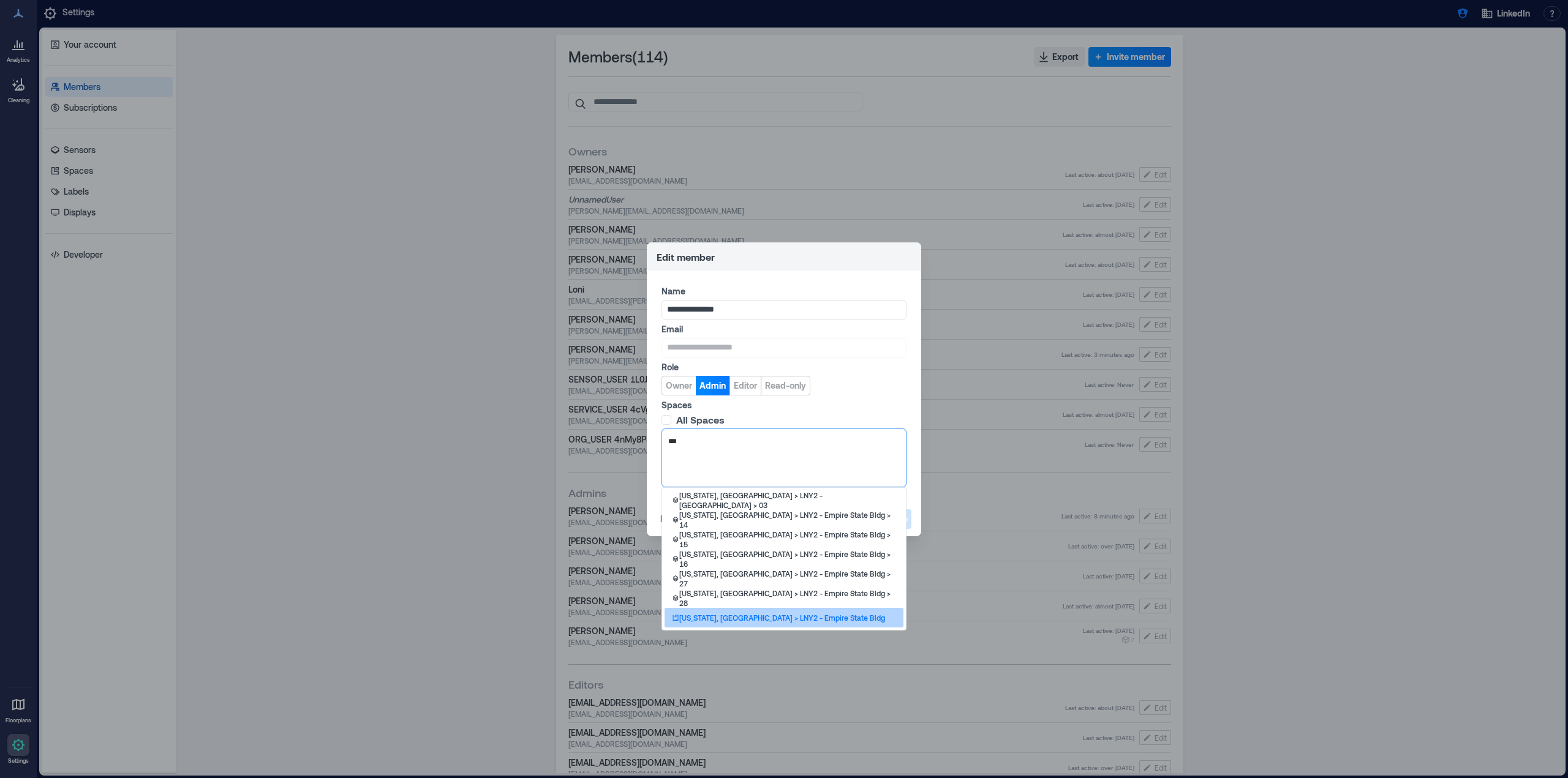
click at [769, 615] on p "[US_STATE], [GEOGRAPHIC_DATA] > LNY2 - Empire State Bldg" at bounding box center [782, 618] width 206 height 10
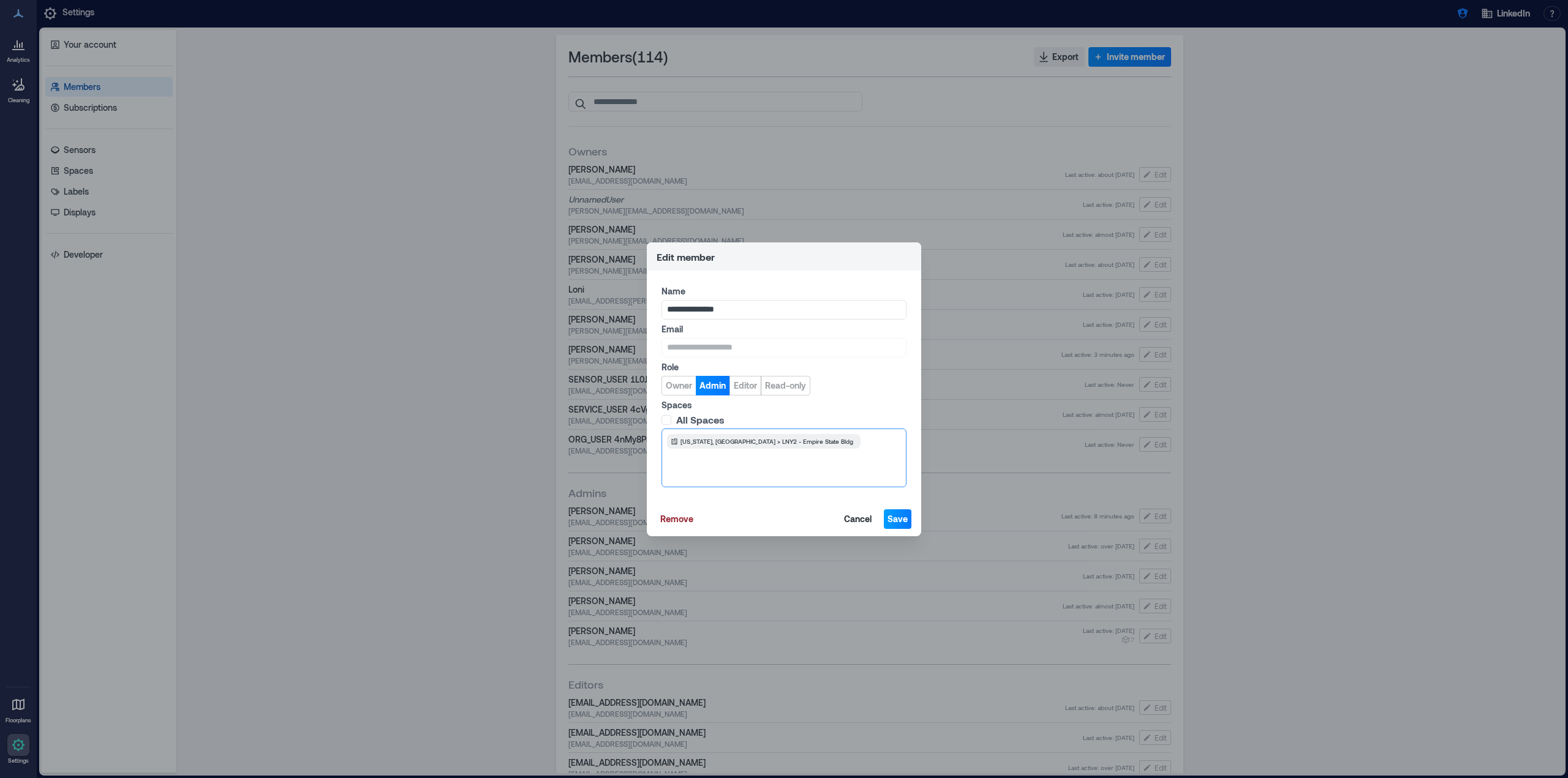
click at [899, 519] on span "Save" at bounding box center [897, 519] width 20 height 13
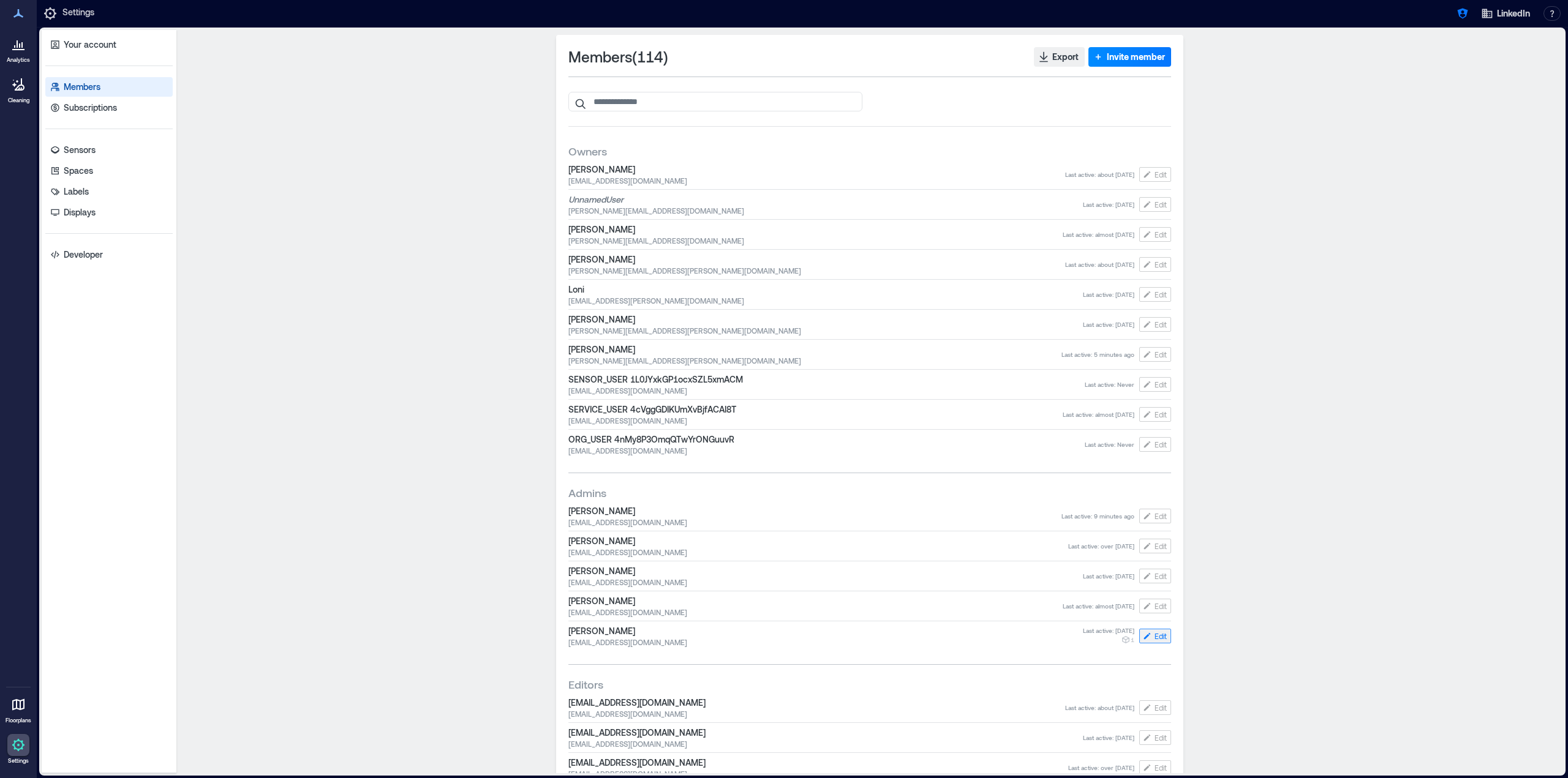
click at [1158, 642] on button "Edit" at bounding box center [1155, 636] width 32 height 14
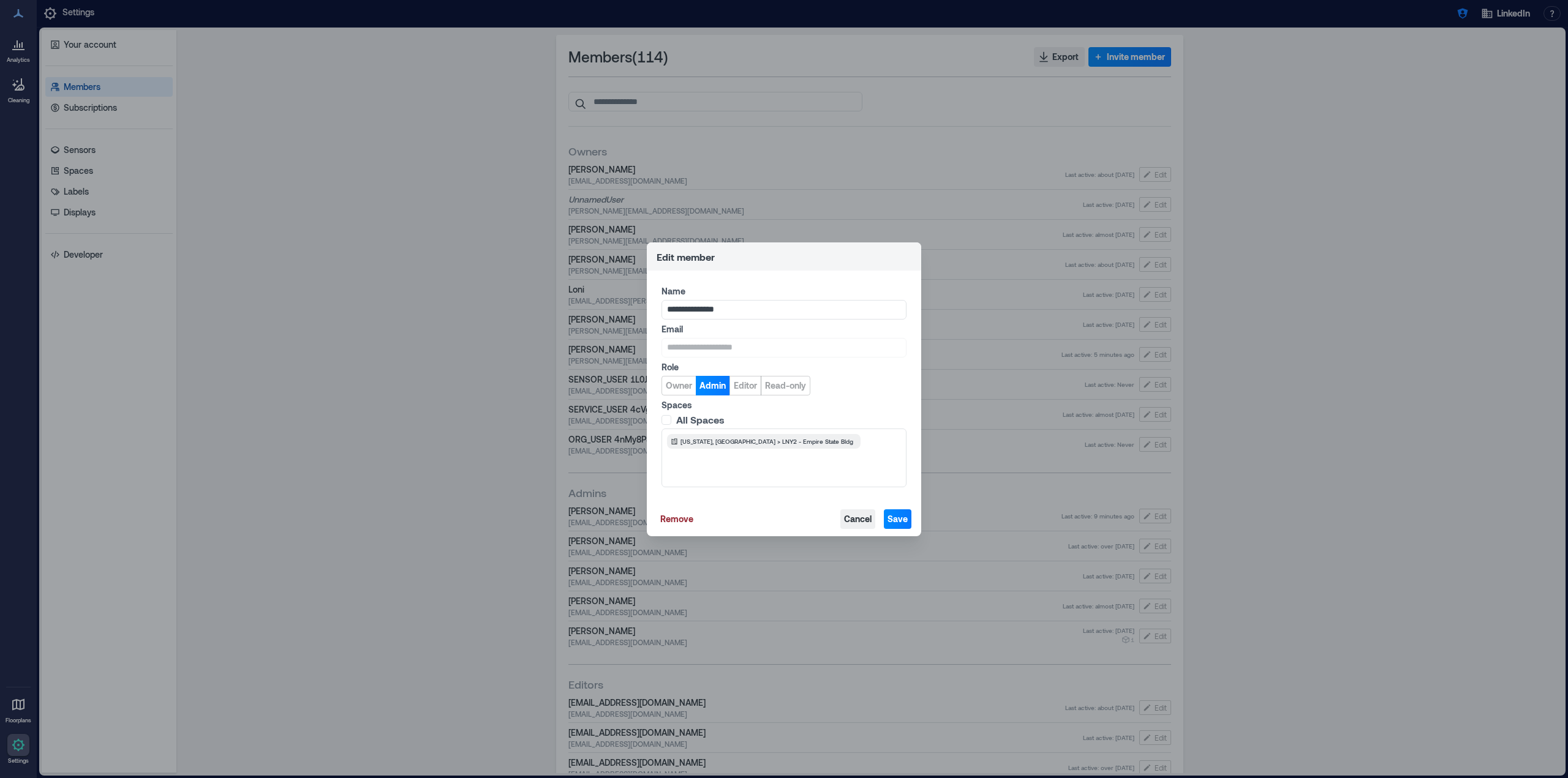
click at [855, 519] on span "Cancel" at bounding box center [858, 519] width 28 height 13
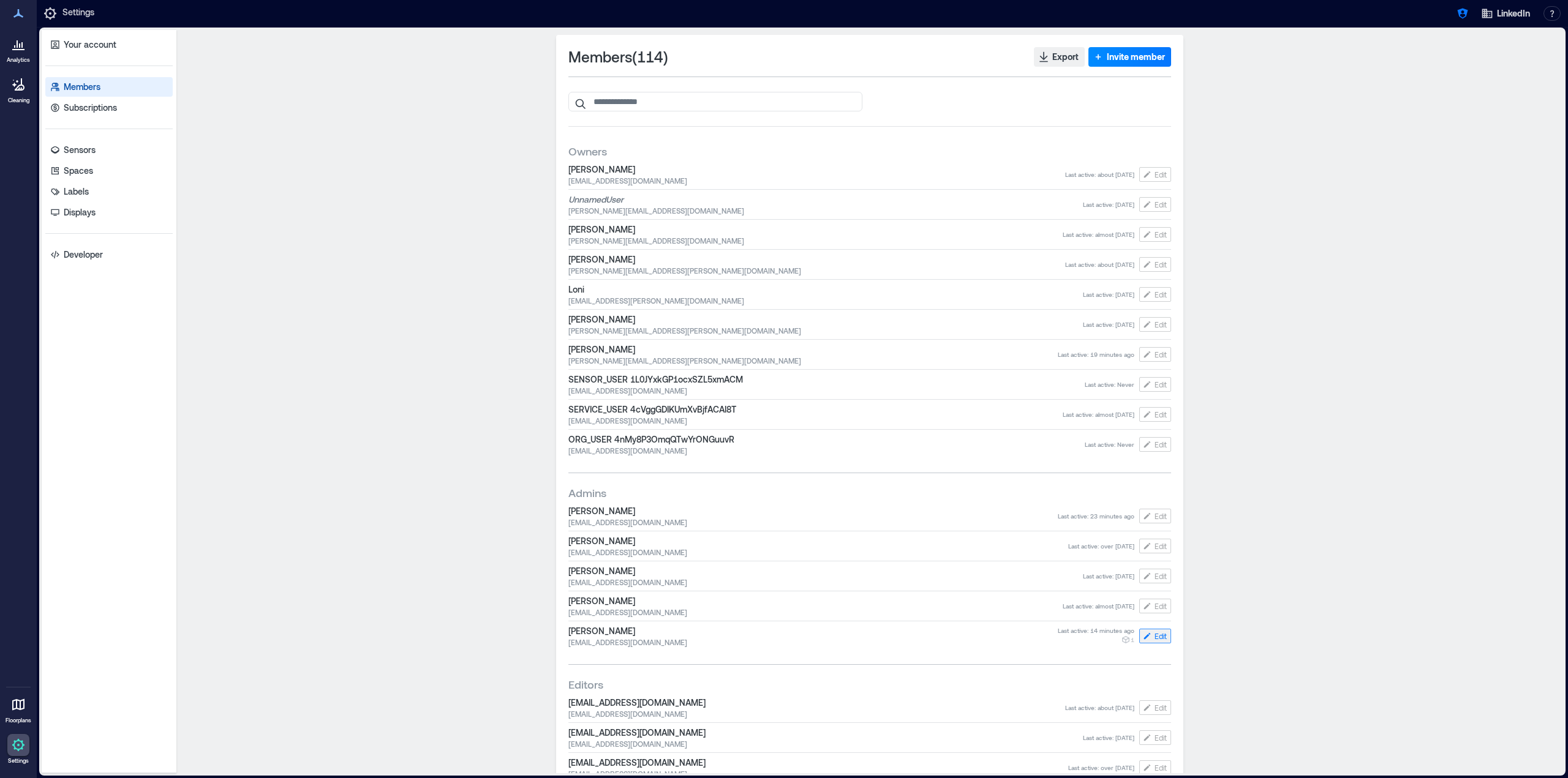
click at [1158, 635] on span "Edit" at bounding box center [1161, 636] width 13 height 10
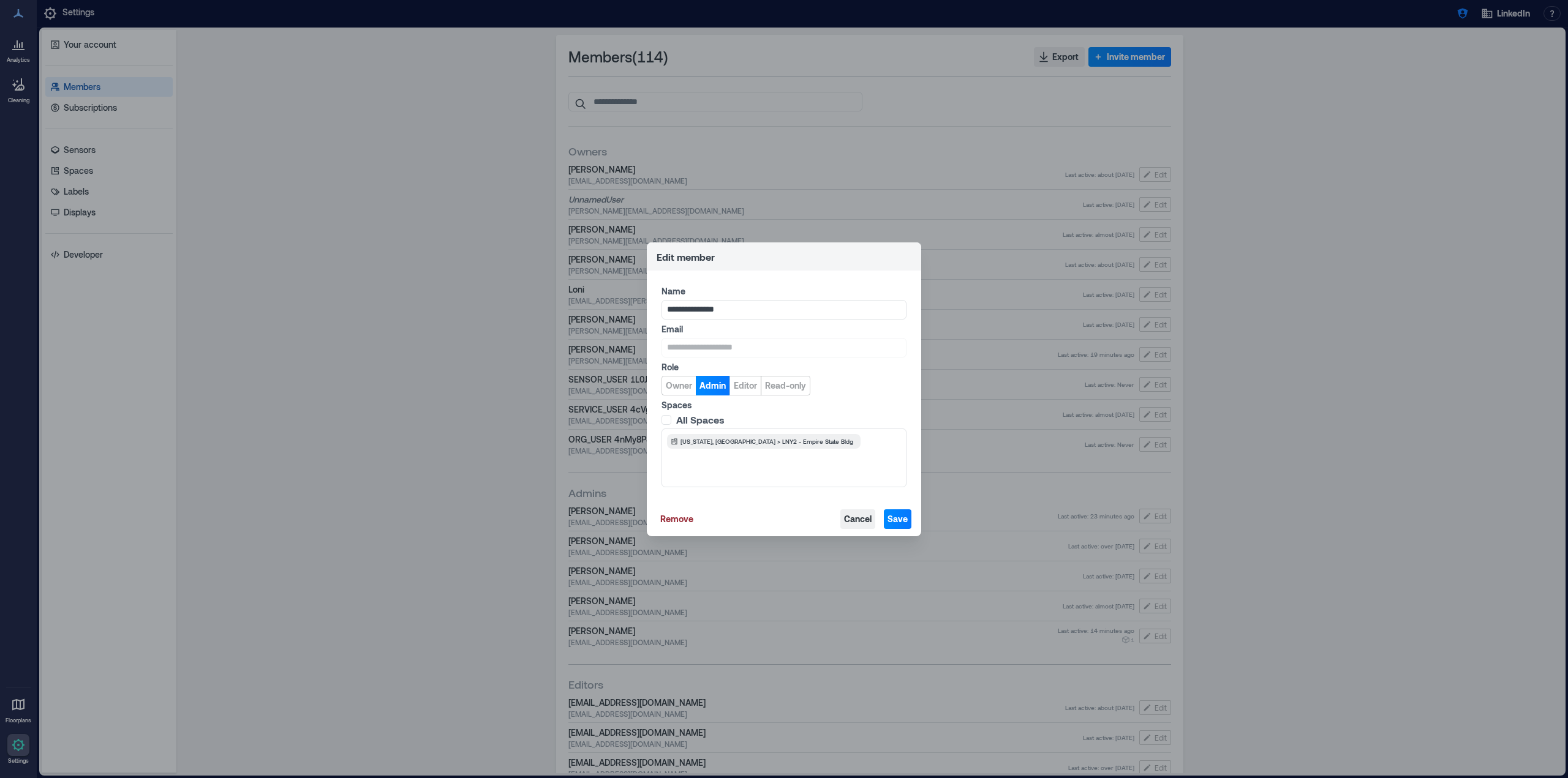
click at [857, 516] on span "Cancel" at bounding box center [858, 519] width 28 height 13
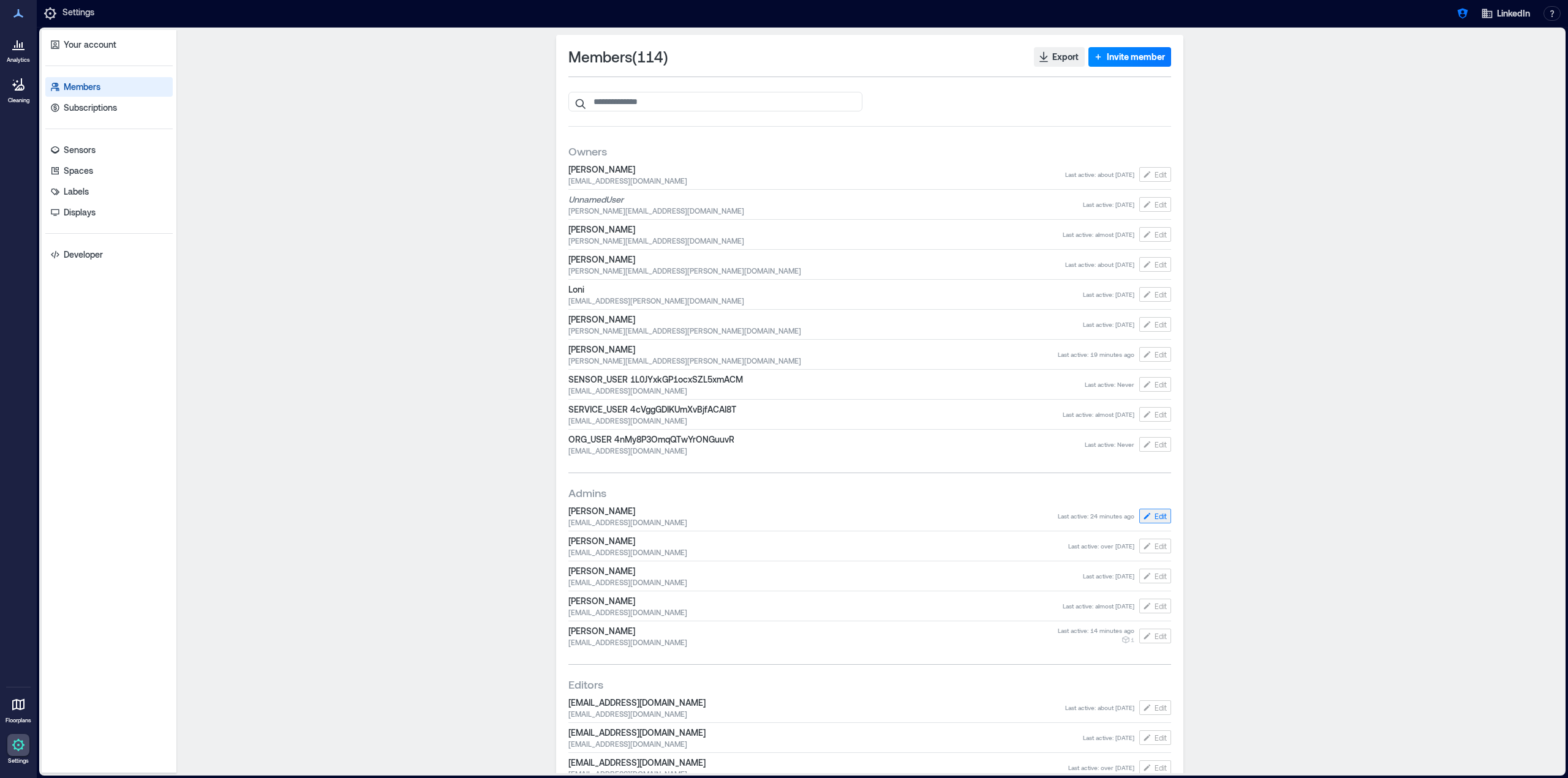
click at [1161, 519] on span "Edit" at bounding box center [1161, 516] width 13 height 10
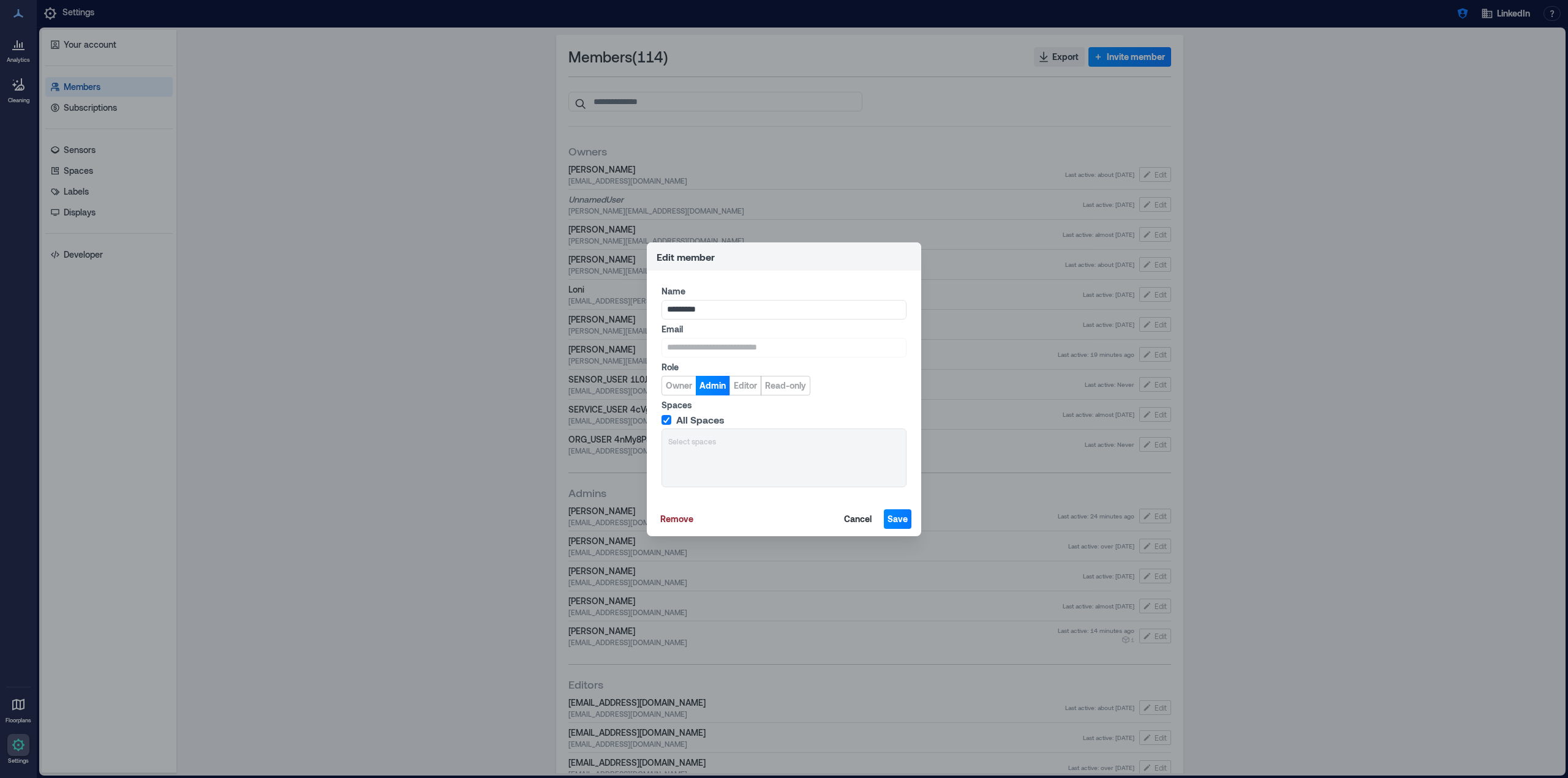
click at [677, 420] on span "All Spaces" at bounding box center [700, 420] width 48 height 13
click at [708, 444] on div at bounding box center [783, 442] width 231 height 13
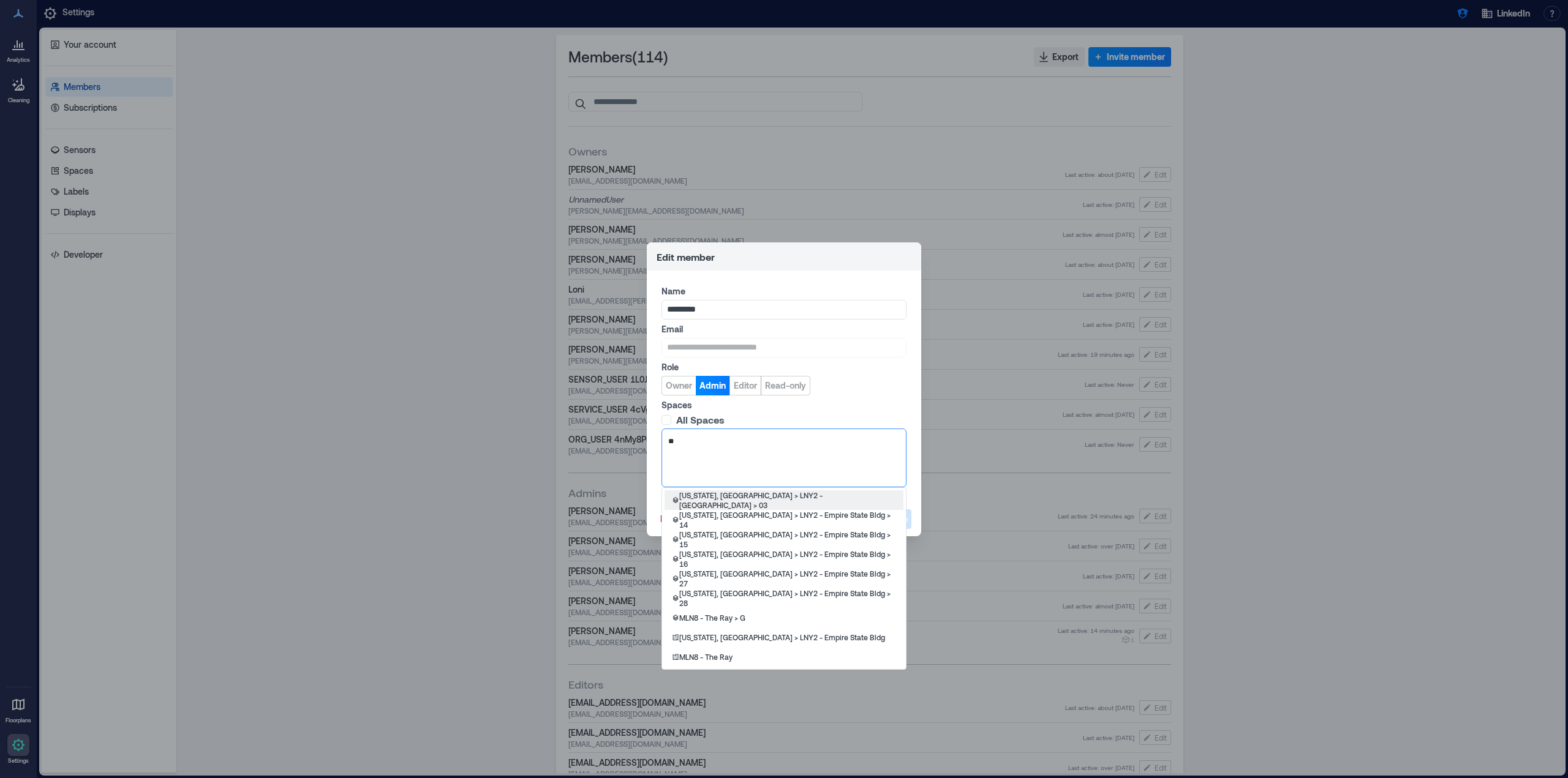
type input "***"
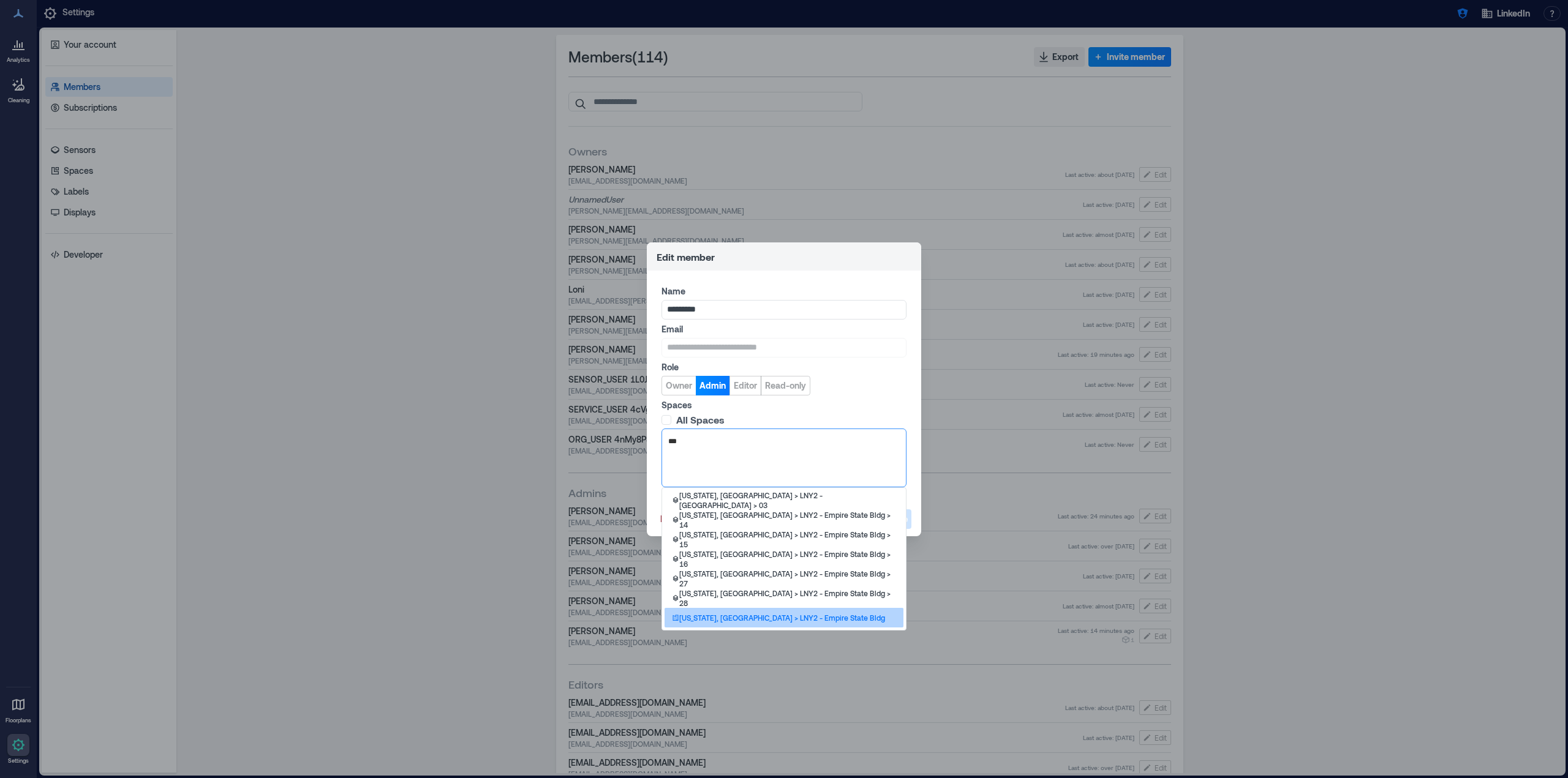
click at [827, 616] on div "[US_STATE], [GEOGRAPHIC_DATA] > LNY2 - Empire State Bldg" at bounding box center [783, 618] width 239 height 19
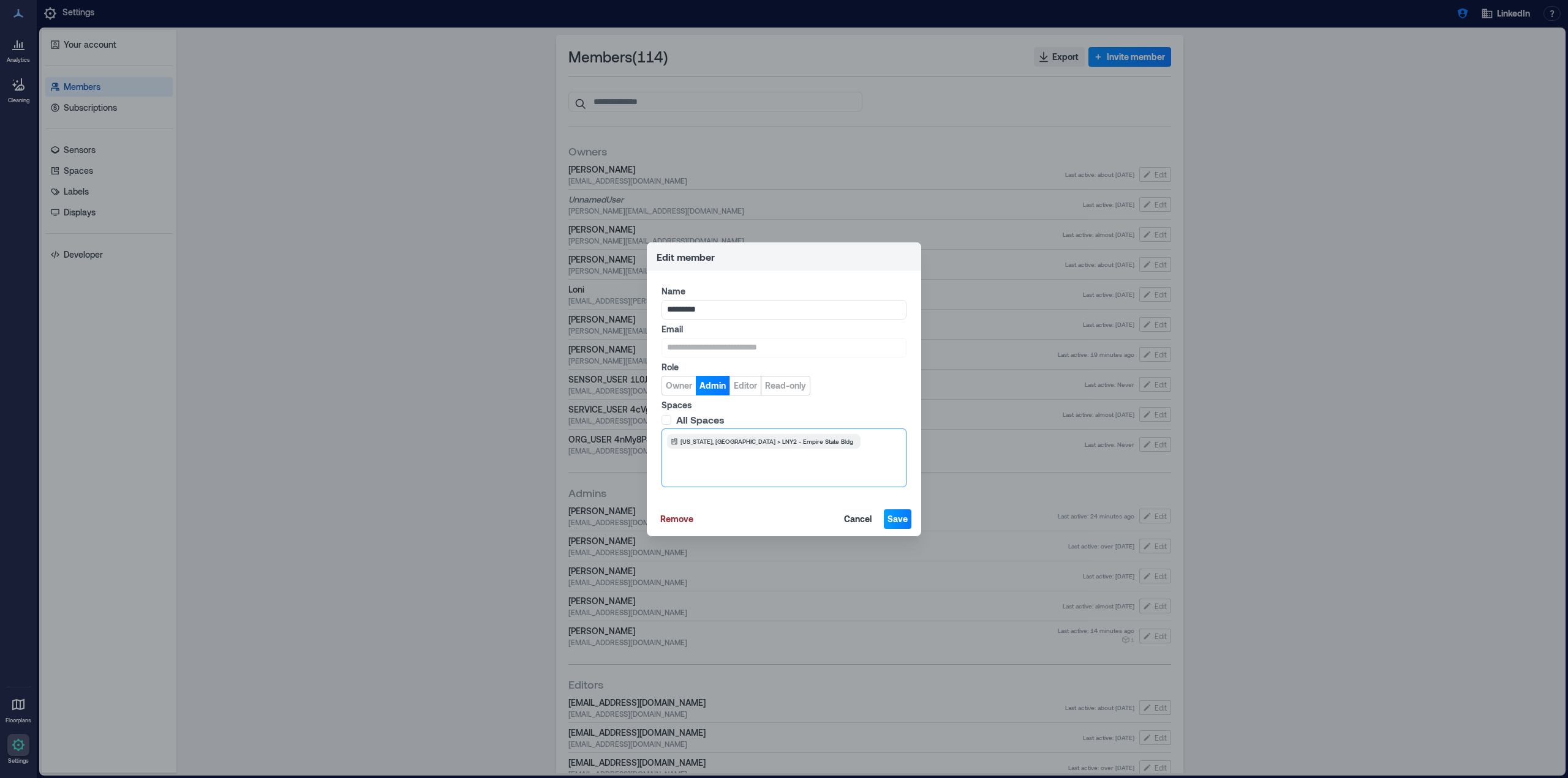
click at [888, 519] on span "Save" at bounding box center [897, 519] width 20 height 13
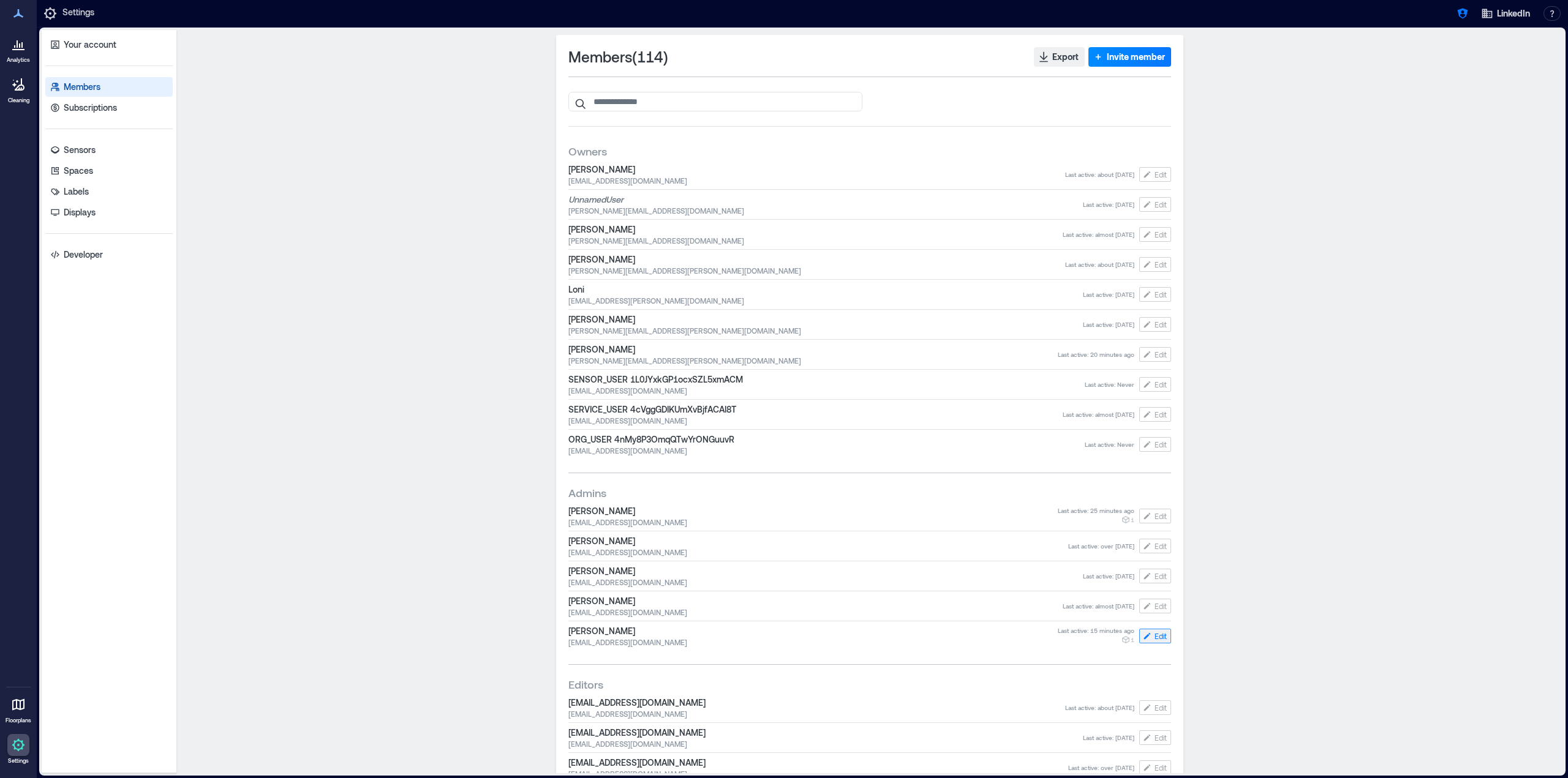
click at [1154, 636] on span "Edit" at bounding box center [1161, 636] width 13 height 10
type input "**********"
